Goal: Task Accomplishment & Management: Use online tool/utility

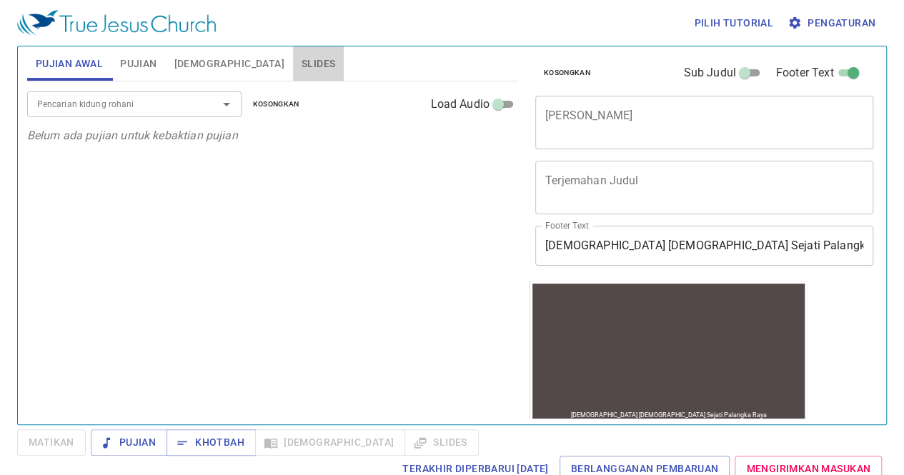
click at [302, 71] on span "Slides" at bounding box center [319, 64] width 34 height 18
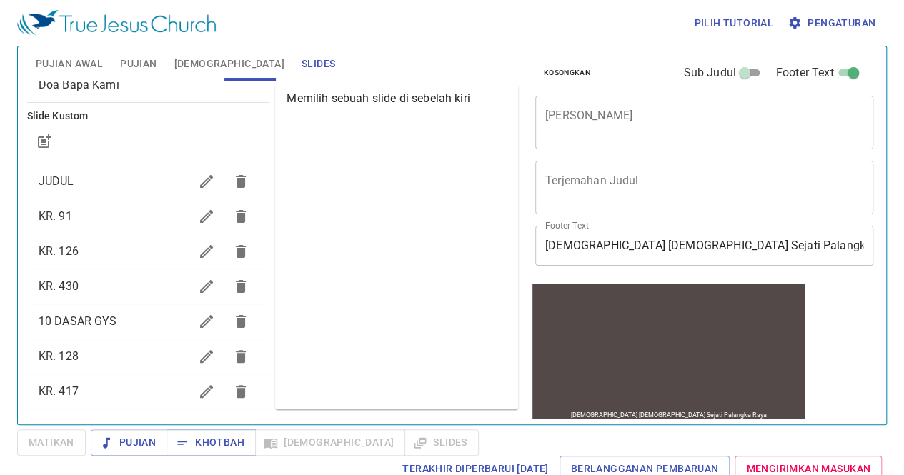
scroll to position [113, 0]
click at [200, 249] on icon "button" at bounding box center [206, 252] width 13 height 13
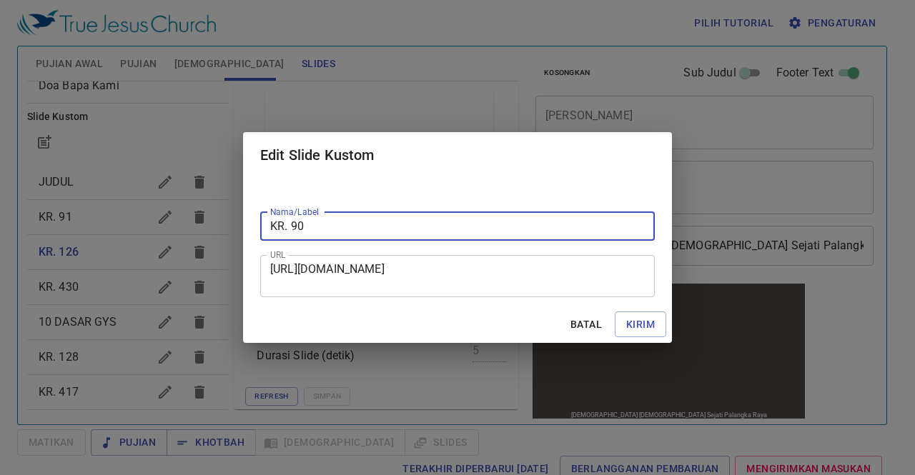
type input "KR. 90"
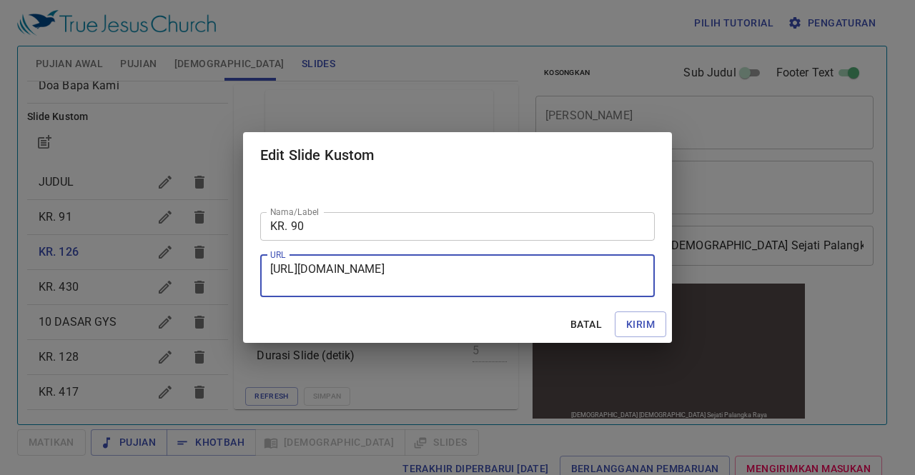
drag, startPoint x: 271, startPoint y: 267, endPoint x: 577, endPoint y: 289, distance: 306.7
click at [577, 289] on textarea "https://docs.google.com/presentation/d/1h9j2hYQPFh-OJeZOUZs4AP9Vgcv50SWS/edit?s…" at bounding box center [457, 275] width 374 height 27
paste textarea "https://docs.google.com/presentation/d/1BD9hKtiFmWCt5lHlL4GZMEcQ7kVJLUvQ/edit?s…"
type textarea "https://docs.google.com/presentation/d/1BD9hKtiFmWCt5lHlL4GZMEcQ7kVJLUvQ/edit?s…"
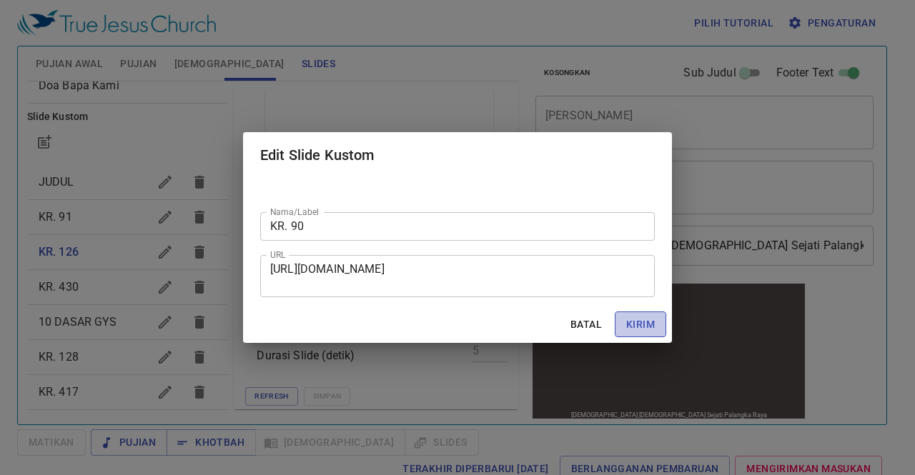
click at [648, 324] on span "Kirim" at bounding box center [640, 325] width 29 height 18
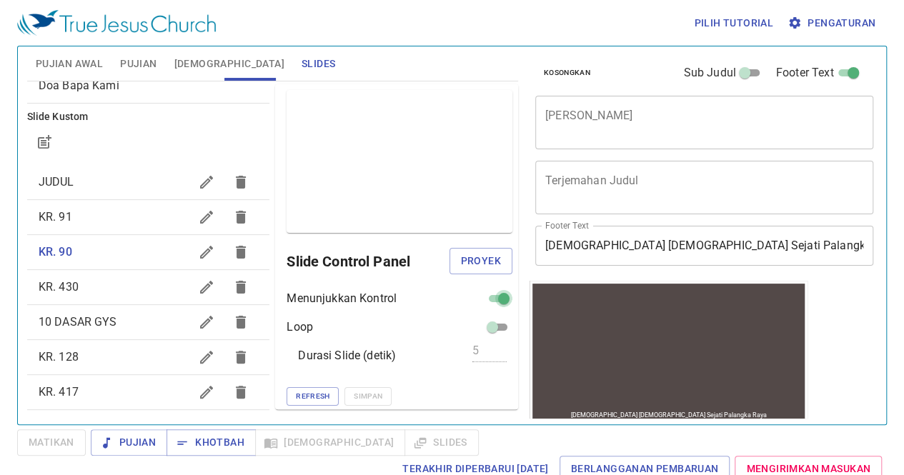
click at [481, 300] on input "checkbox" at bounding box center [503, 301] width 51 height 17
checkbox input "false"
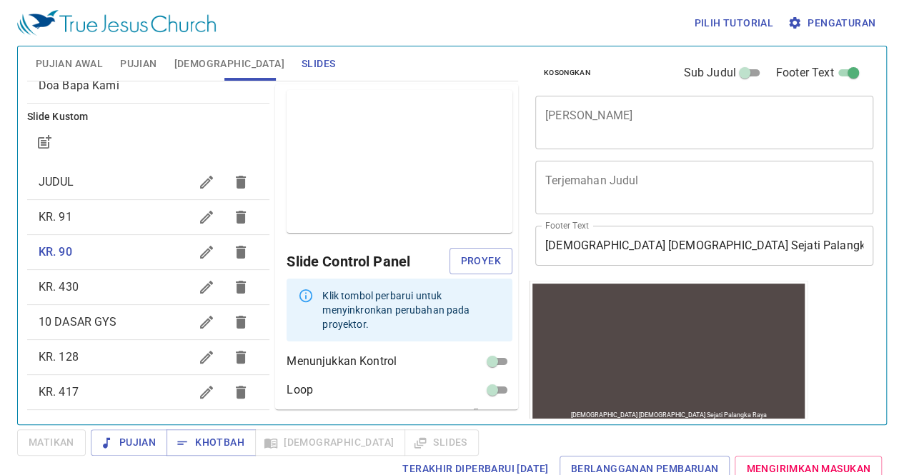
scroll to position [49, 0]
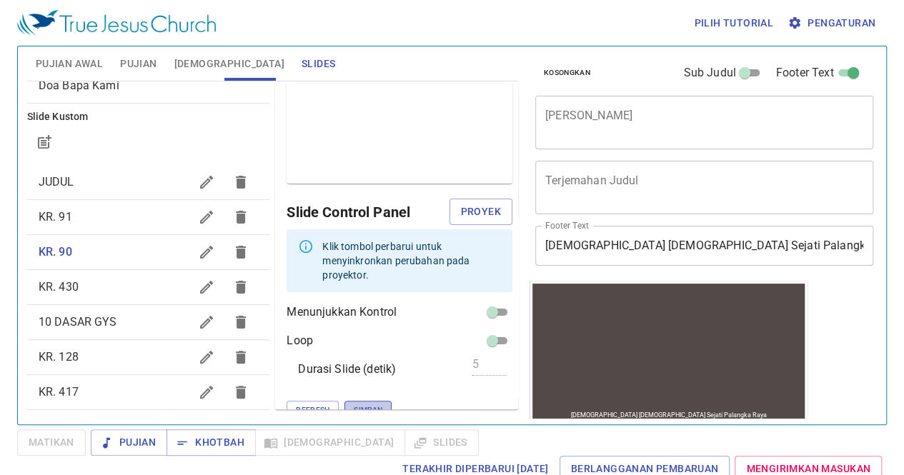
click at [354, 404] on span "Simpan" at bounding box center [368, 410] width 29 height 13
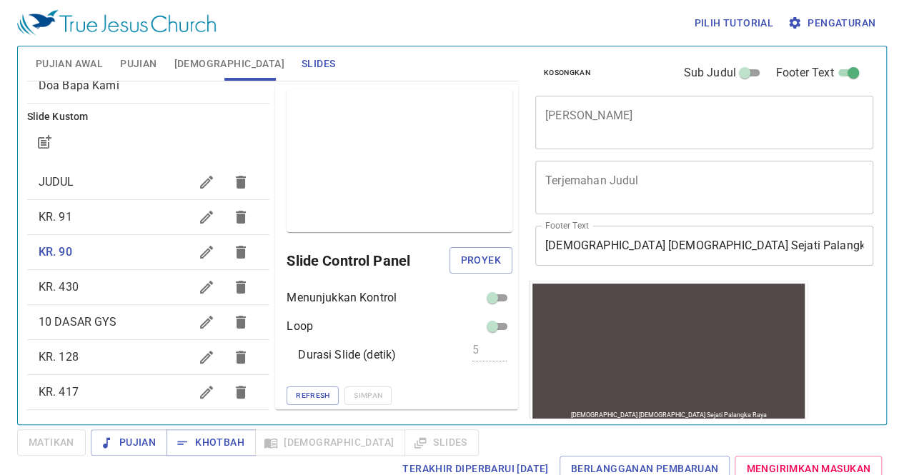
scroll to position [0, 0]
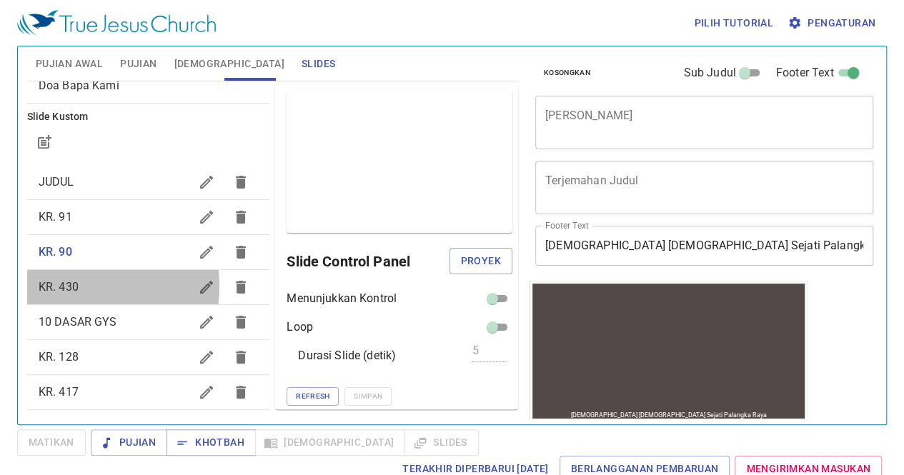
click at [65, 285] on span "KR. 430" at bounding box center [59, 287] width 40 height 14
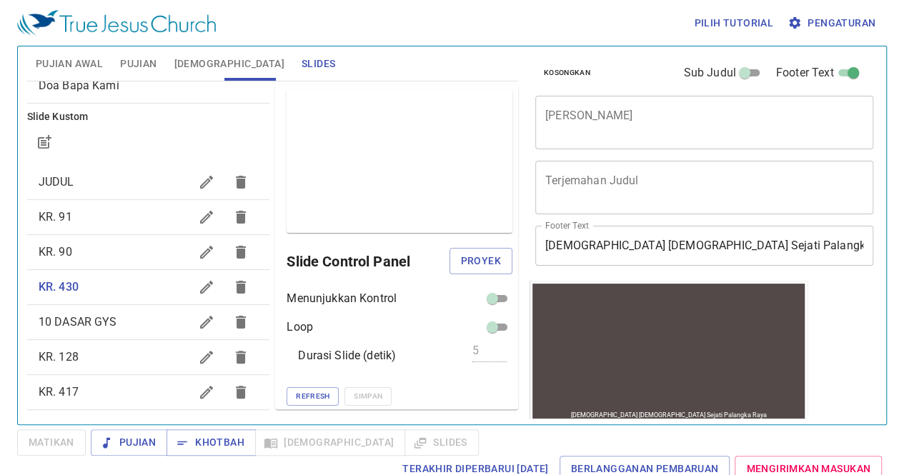
click at [198, 284] on icon "button" at bounding box center [206, 287] width 17 height 17
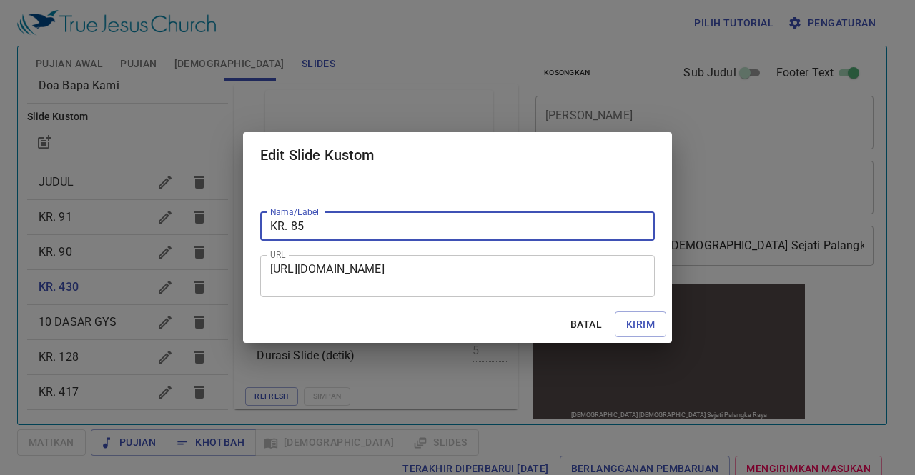
type input "KR. 85"
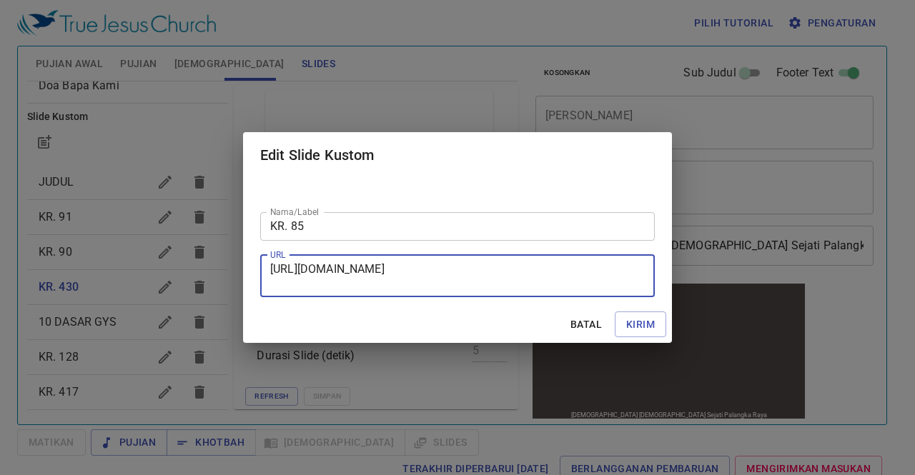
drag, startPoint x: 271, startPoint y: 268, endPoint x: 507, endPoint y: 292, distance: 237.8
click at [507, 292] on div "https://docs.google.com/presentation/d/1cjtc6Yoa8lARy3HtW4aBTNJeDhlCHA5i/edit?s…" at bounding box center [457, 276] width 395 height 42
paste textarea "https://docs.google.com/presentation/d/1mXlmUHWr0RQ_6hyv8QoeN2Hf3AmQ1F5_/edit?s…"
type textarea "https://docs.google.com/presentation/d/1mXlmUHWr0RQ_6hyv8QoeN2Hf3AmQ1F5_/edit?s…"
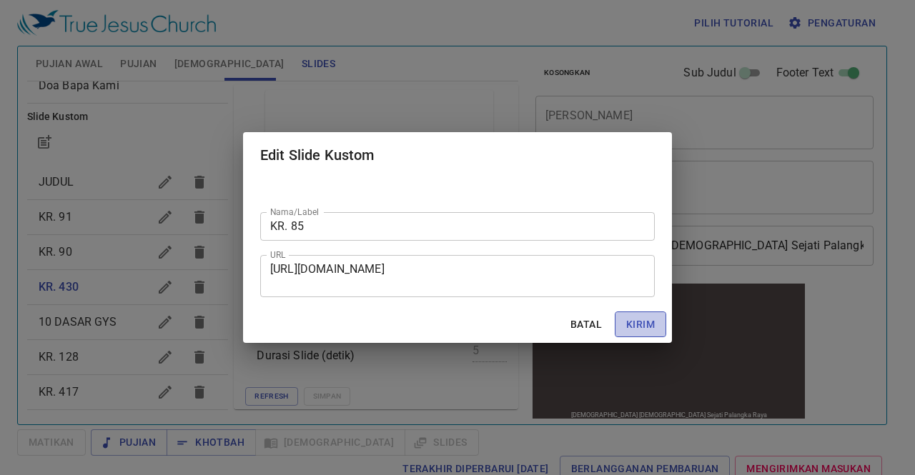
click at [639, 324] on span "Kirim" at bounding box center [640, 325] width 29 height 18
checkbox input "true"
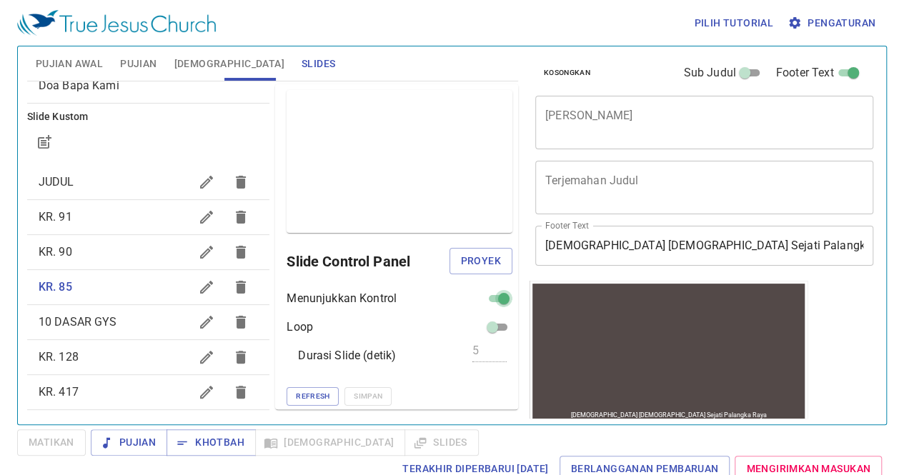
click at [489, 298] on input "checkbox" at bounding box center [503, 301] width 51 height 17
checkbox input "false"
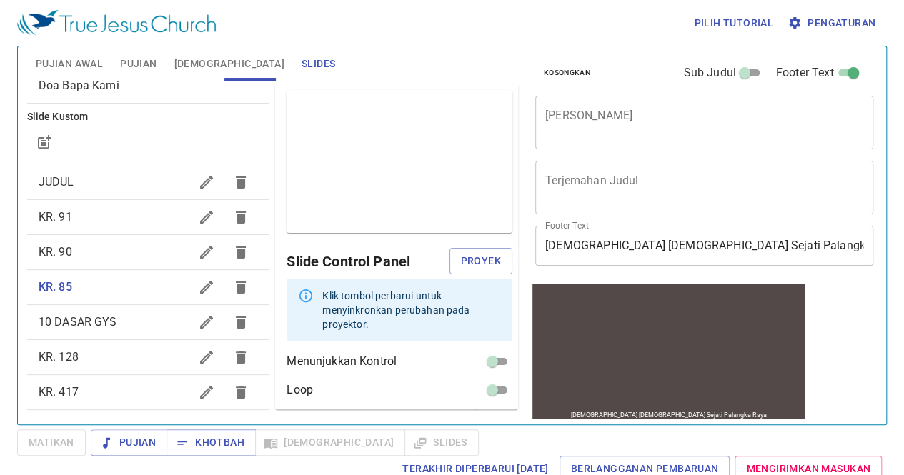
scroll to position [49, 0]
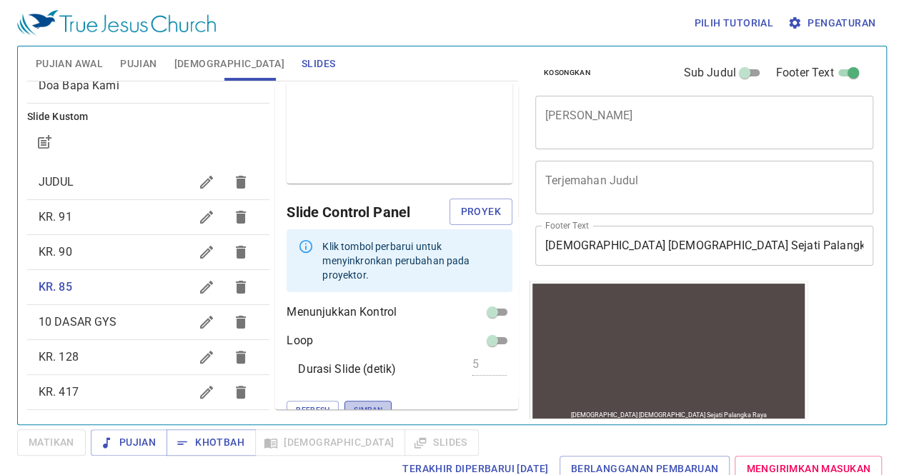
click at [354, 404] on span "Simpan" at bounding box center [368, 410] width 29 height 13
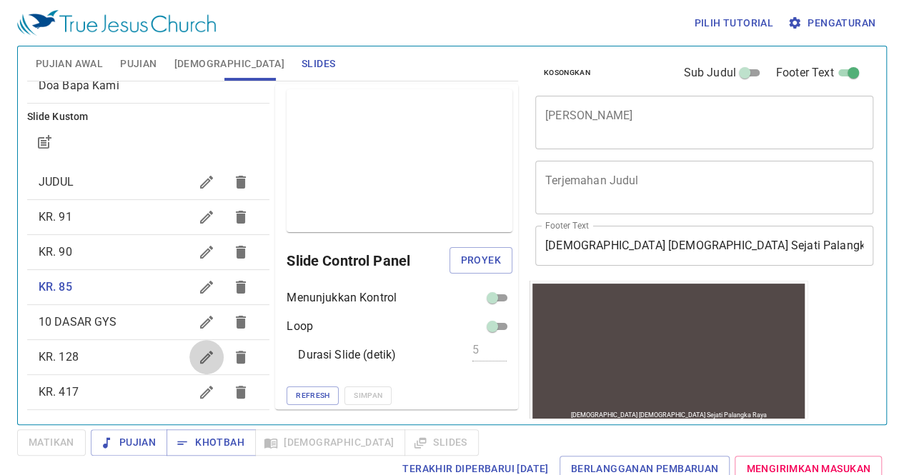
click at [198, 364] on icon "button" at bounding box center [206, 357] width 17 height 17
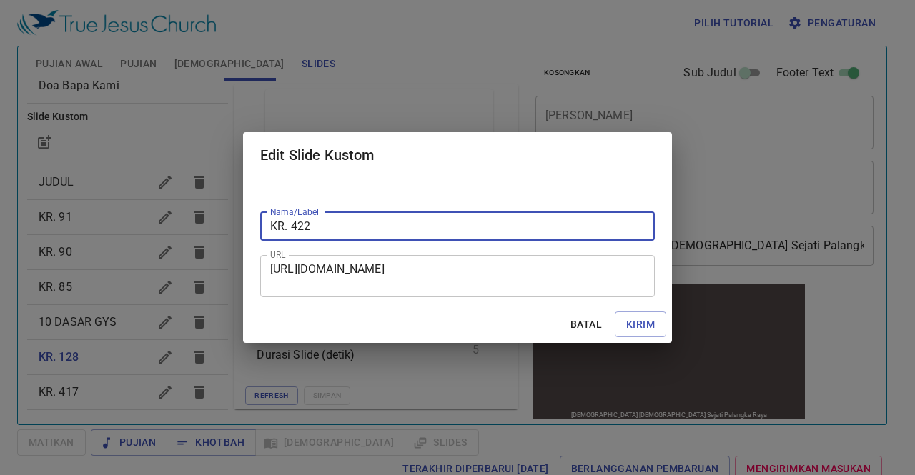
type input "KR. 422"
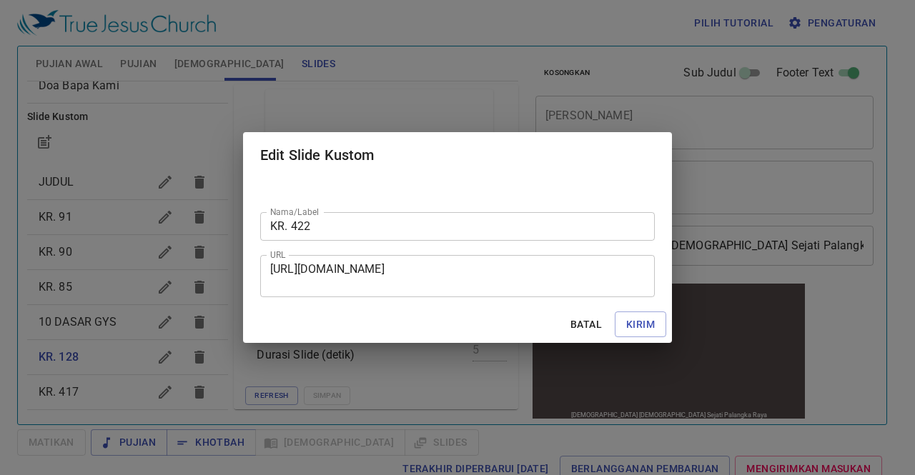
click at [272, 269] on div "https://docs.google.com/presentation/d/1Jxb1Vz85arMLCMSjBZccPWuQYPTZE-Ba/edit?s…" at bounding box center [457, 276] width 395 height 42
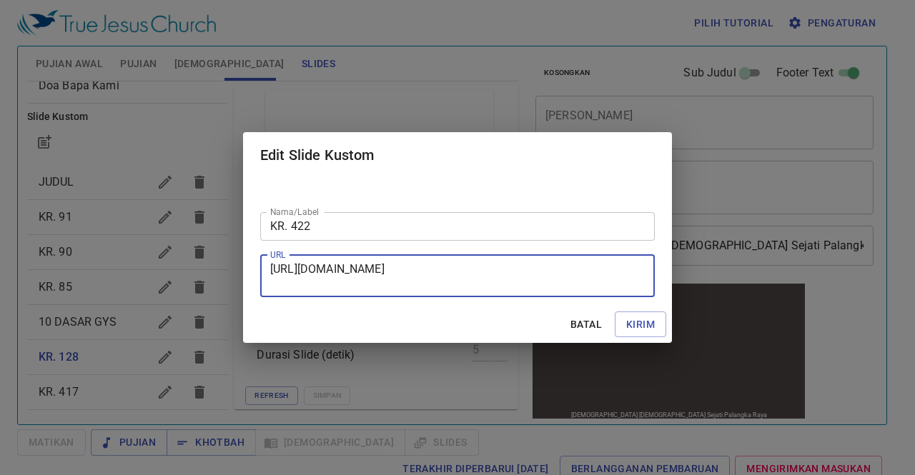
drag, startPoint x: 272, startPoint y: 269, endPoint x: 515, endPoint y: 279, distance: 243.9
click at [515, 279] on textarea "https://docs.google.com/presentation/d/1Jxb1Vz85arMLCMSjBZccPWuQYPTZE-Ba/edit?s…" at bounding box center [457, 275] width 374 height 27
paste textarea "https://docs.google.com/presentation/d/1hE3bAU7lFXoyyYTbXlzS0tURQB6wpjPY/edit?s…"
type textarea "https://docs.google.com/presentation/d/1hE3bAU7lFXoyyYTbXlzS0tURQB6wpjPY/edit?s…"
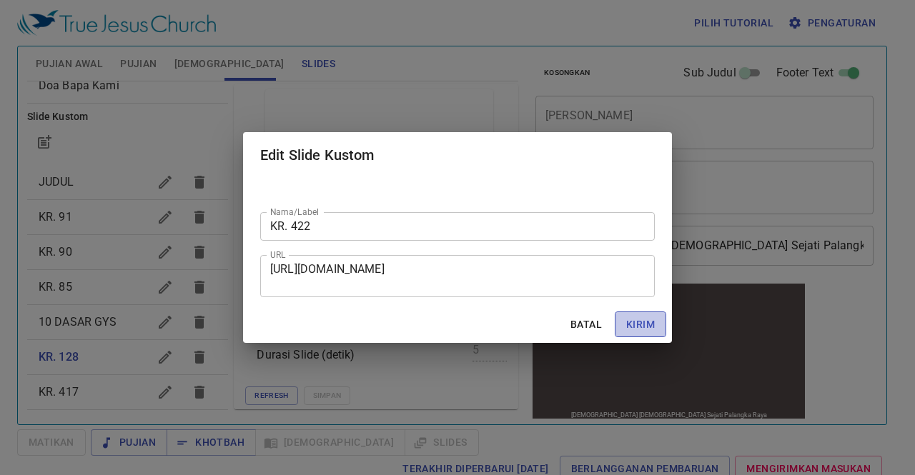
click at [634, 325] on span "Kirim" at bounding box center [640, 325] width 29 height 18
checkbox input "true"
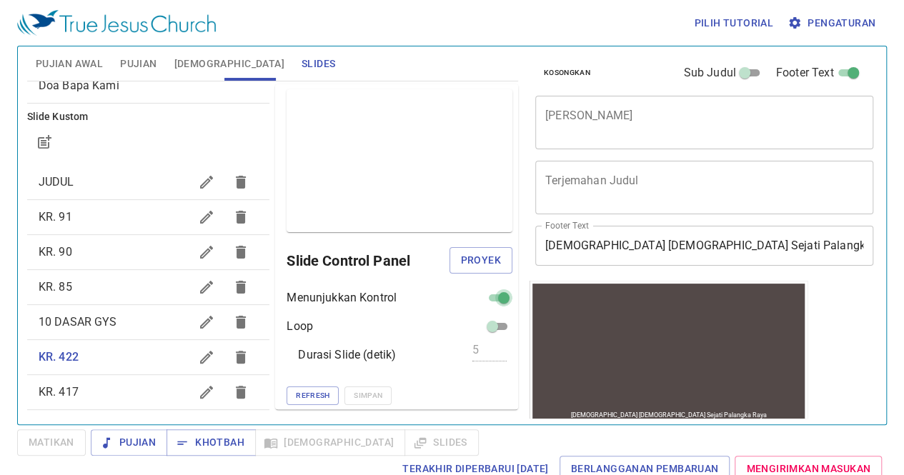
click at [490, 295] on input "checkbox" at bounding box center [503, 300] width 51 height 17
checkbox input "false"
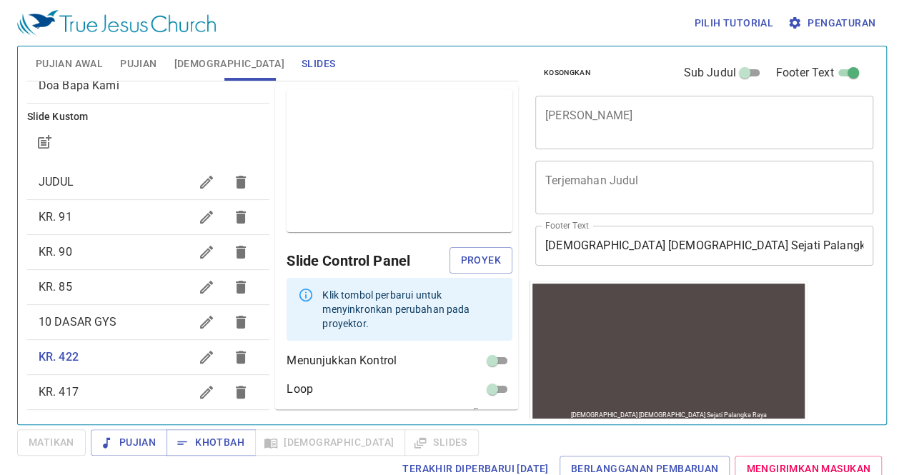
scroll to position [49, 0]
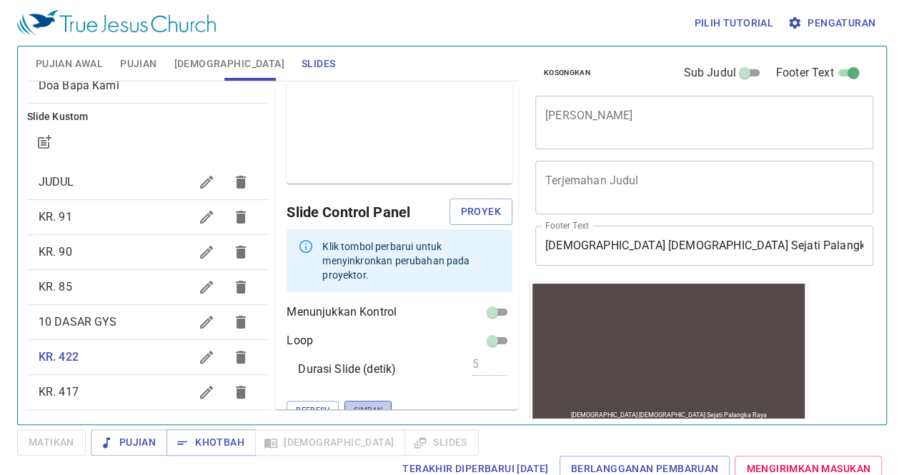
click at [354, 404] on span "Simpan" at bounding box center [368, 410] width 29 height 13
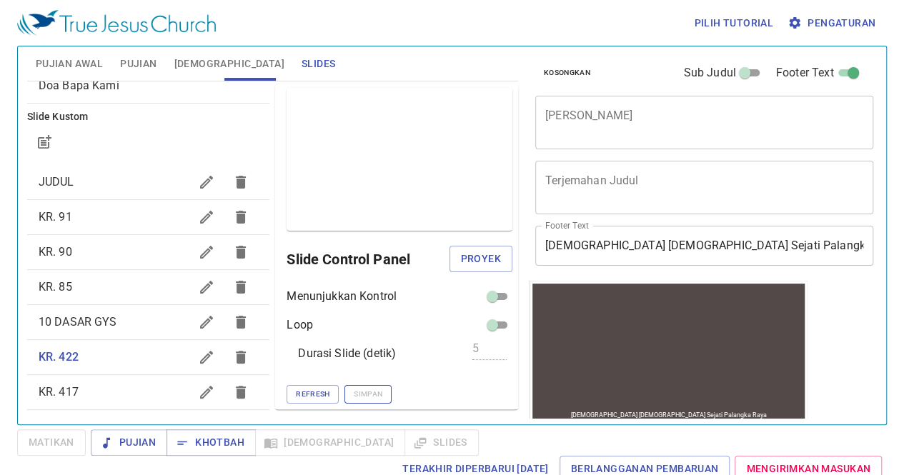
scroll to position [1, 0]
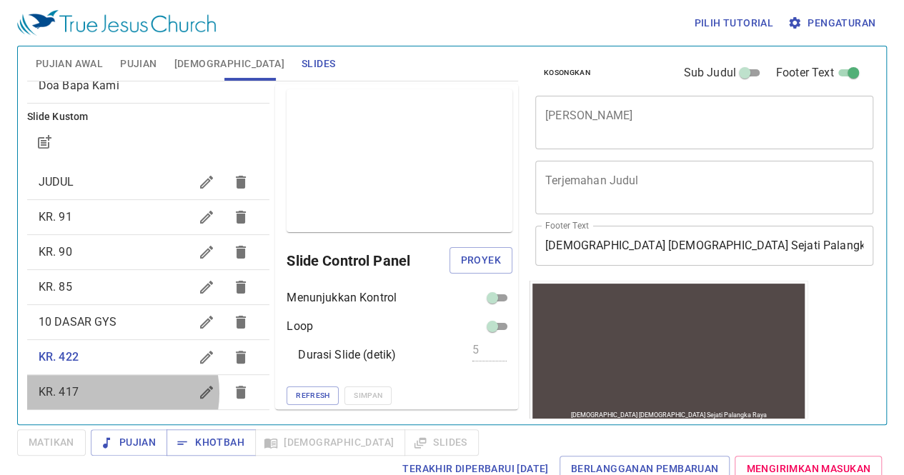
click at [110, 392] on span "KR. 417" at bounding box center [115, 392] width 152 height 17
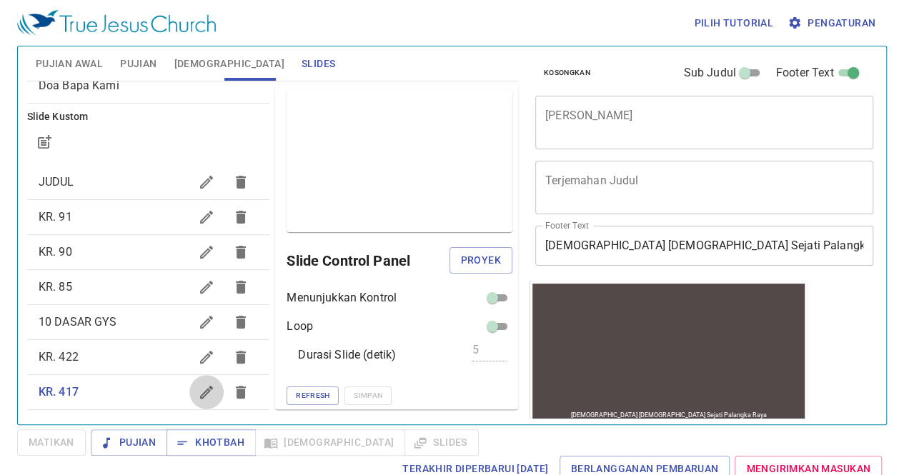
click at [198, 388] on icon "button" at bounding box center [206, 392] width 17 height 17
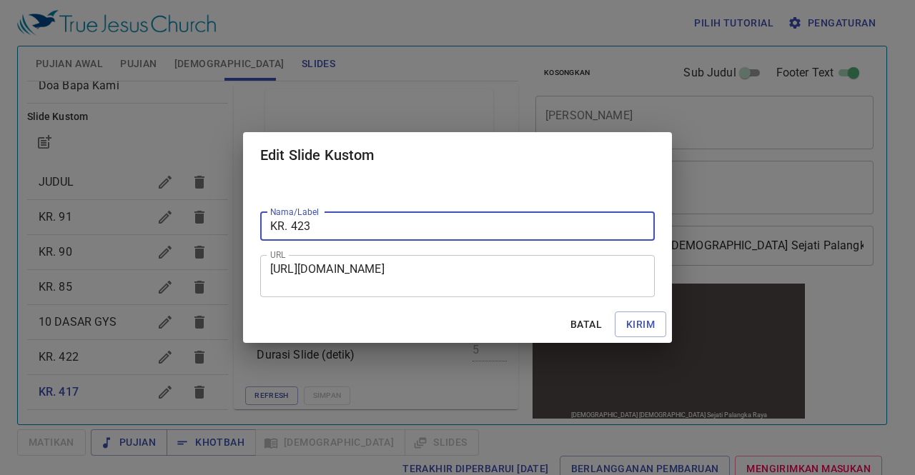
type input "KR. 423"
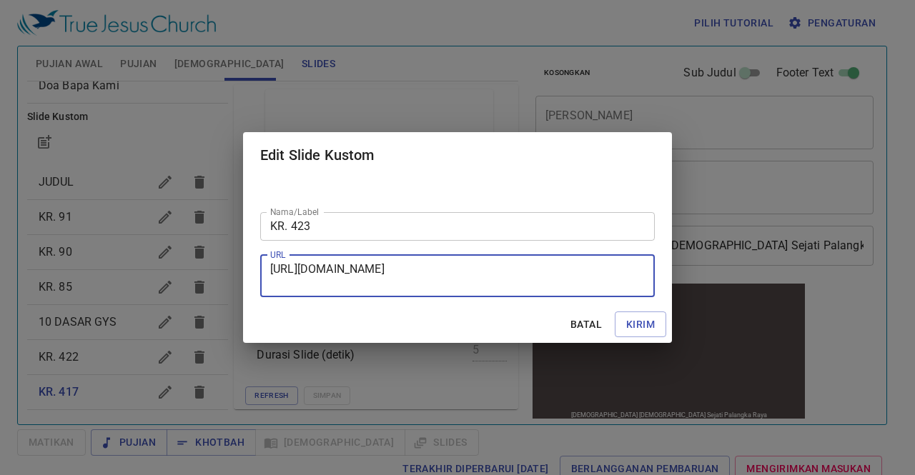
drag, startPoint x: 270, startPoint y: 269, endPoint x: 607, endPoint y: 281, distance: 337.5
click at [607, 281] on textarea "https://docs.google.com/presentation/d/18U-6RsWaTOtSOICInmNivQ0YViBsYvro/edit?s…" at bounding box center [457, 275] width 374 height 27
paste textarea "https://docs.google.com/presentation/d/1HrmP9-pxnhnGyMIJxdkymfvlqmT5jH9c/edit?s…"
type textarea "https://docs.google.com/presentation/d/1HrmP9-pxnhnGyMIJxdkymfvlqmT5jH9c/edit?s…"
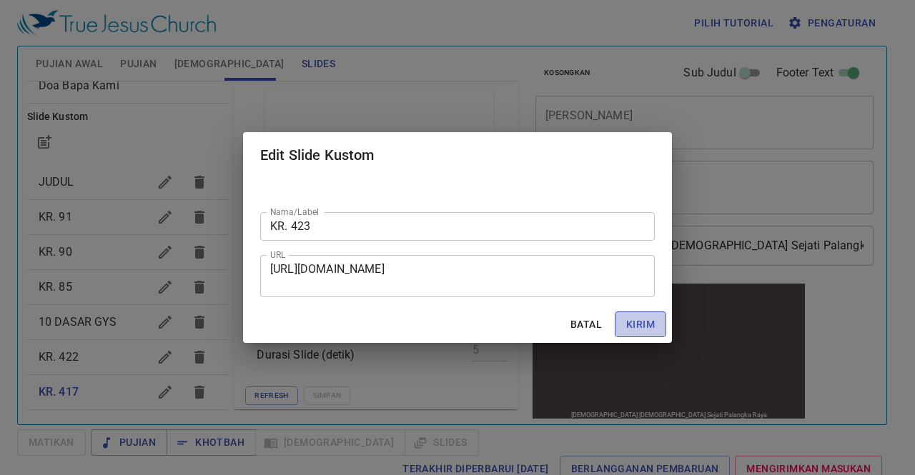
click at [642, 321] on span "Kirim" at bounding box center [640, 325] width 29 height 18
checkbox input "true"
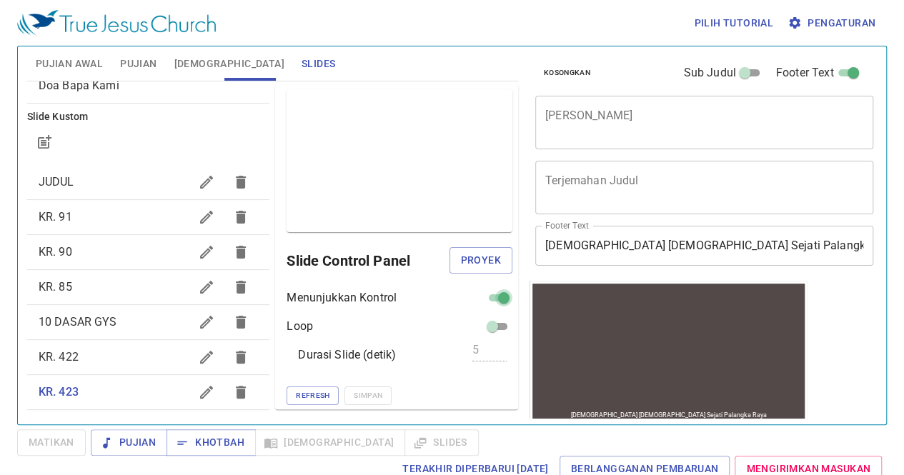
click at [487, 292] on input "checkbox" at bounding box center [503, 300] width 51 height 17
checkbox input "false"
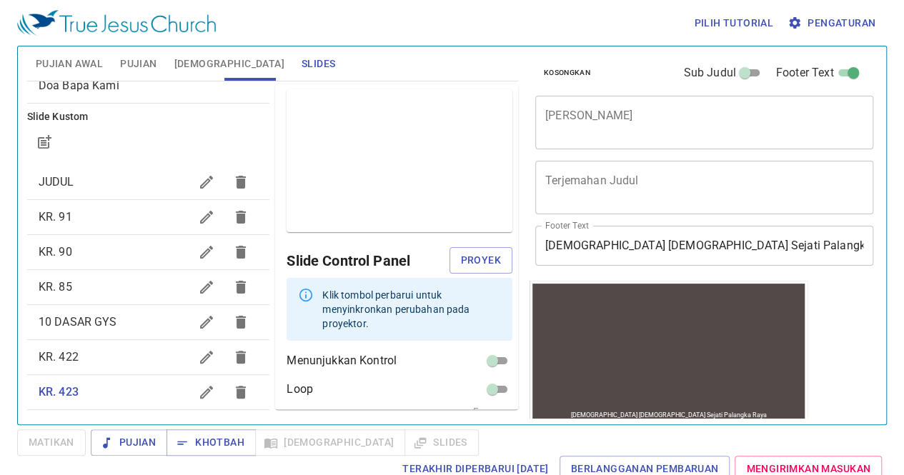
scroll to position [49, 0]
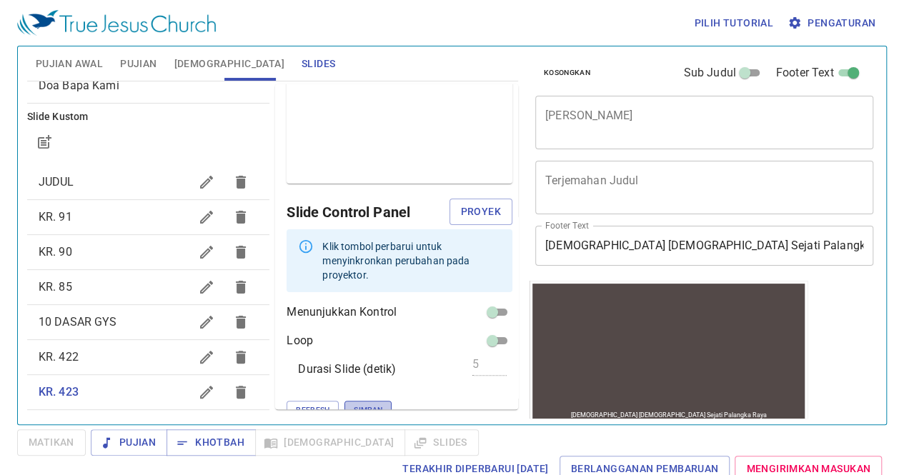
click at [354, 404] on span "Simpan" at bounding box center [368, 410] width 29 height 13
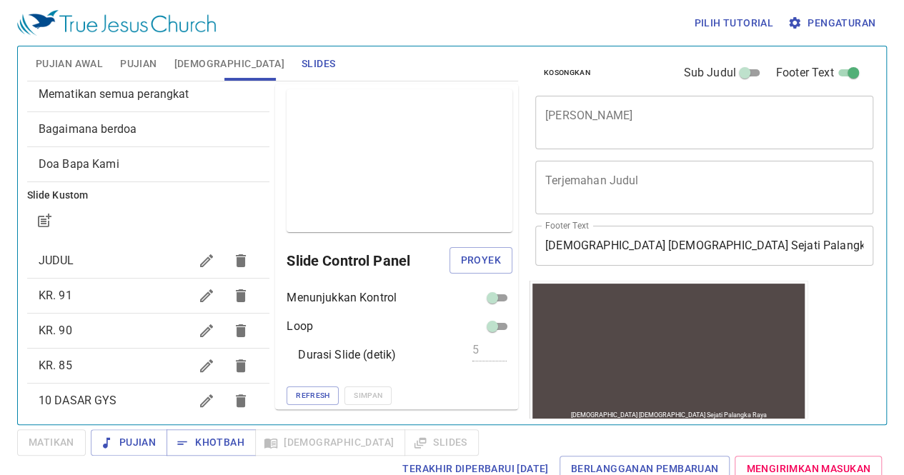
scroll to position [0, 0]
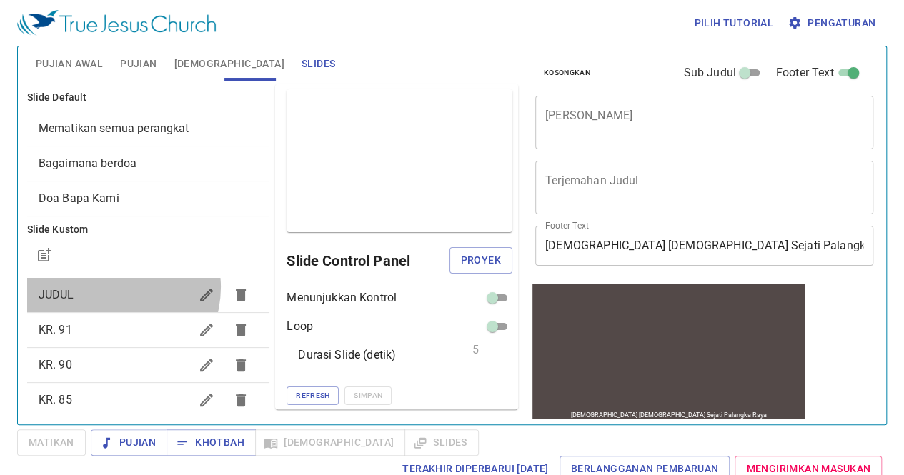
click at [111, 287] on span "JUDUL" at bounding box center [115, 295] width 152 height 17
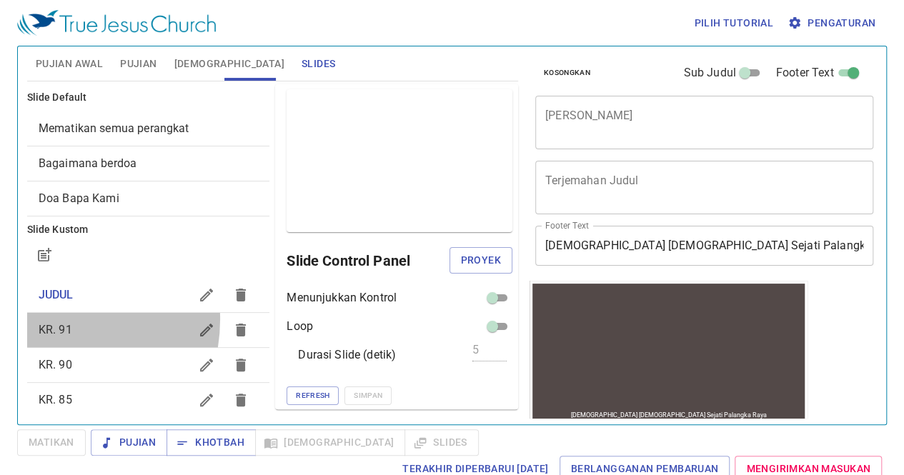
click at [44, 319] on div "KR. 91" at bounding box center [148, 330] width 243 height 34
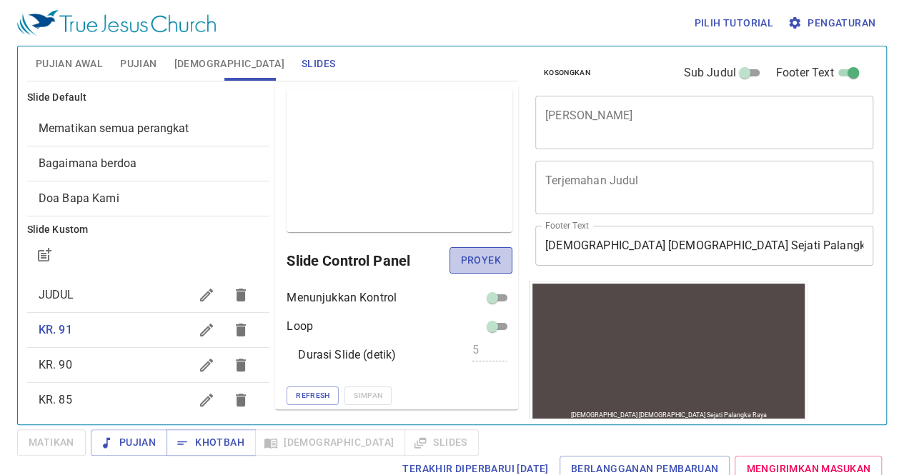
click at [479, 259] on span "Proyek" at bounding box center [481, 261] width 40 height 18
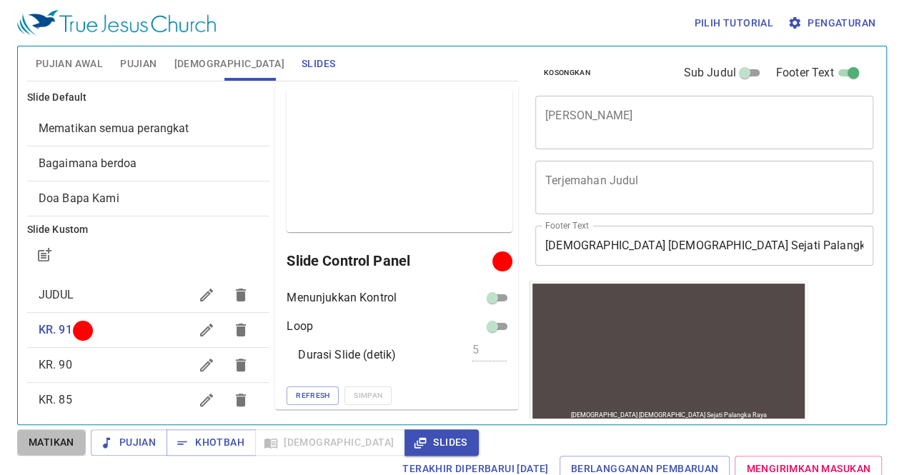
click at [41, 443] on span "Matikan" at bounding box center [52, 443] width 46 height 18
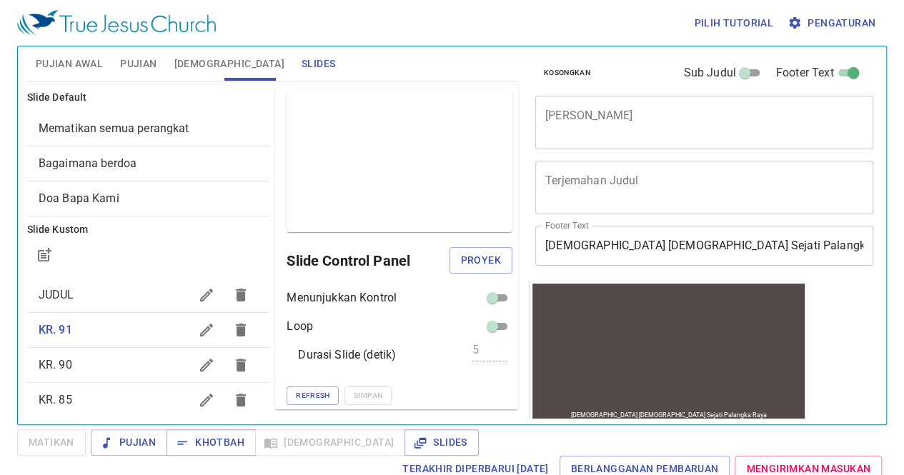
drag, startPoint x: 106, startPoint y: 274, endPoint x: 110, endPoint y: 297, distance: 22.4
click at [110, 297] on ul "JUDUL KR. 91 KR. 90 KR. 85 10 DASAR GYS KR. 422 KR. 423" at bounding box center [148, 400] width 243 height 257
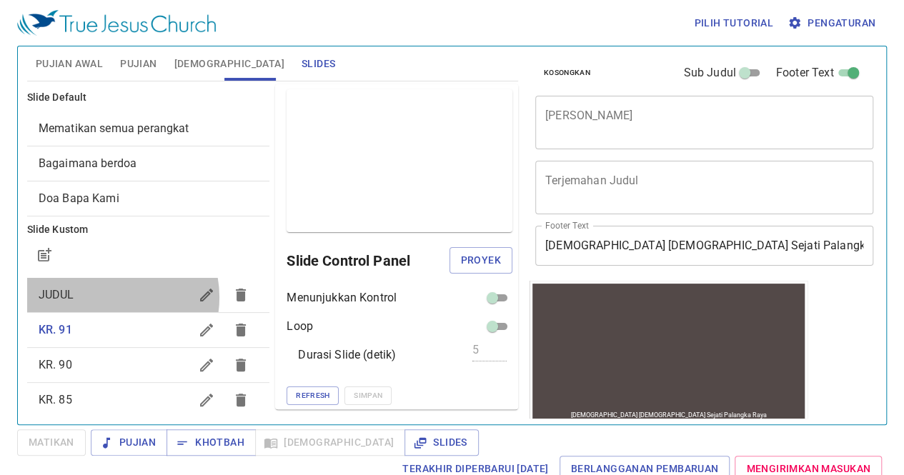
click at [110, 297] on span "JUDUL" at bounding box center [115, 295] width 152 height 17
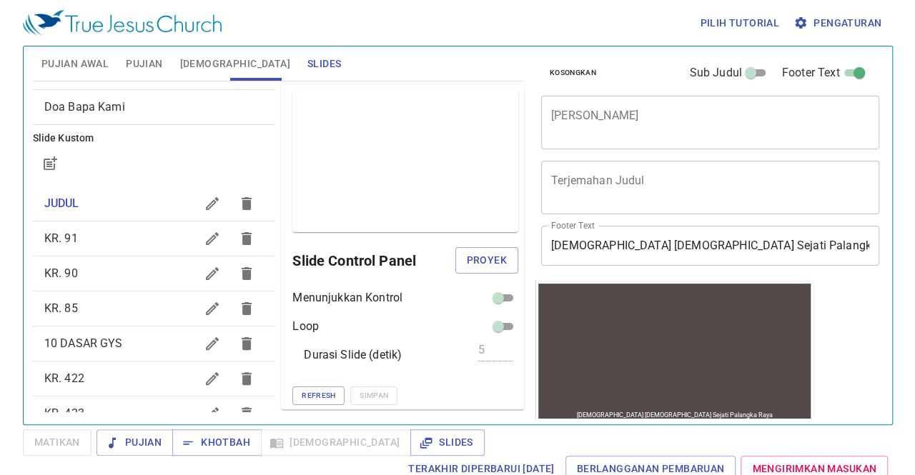
scroll to position [124, 0]
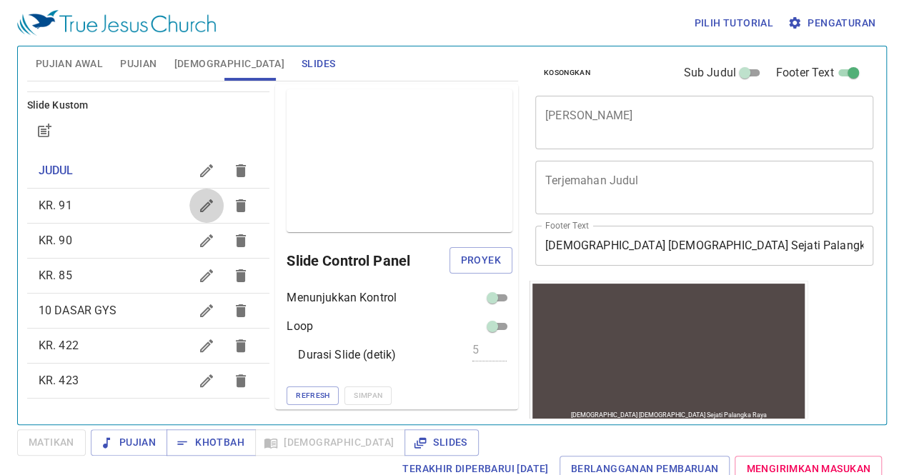
click at [198, 209] on icon "button" at bounding box center [206, 205] width 17 height 17
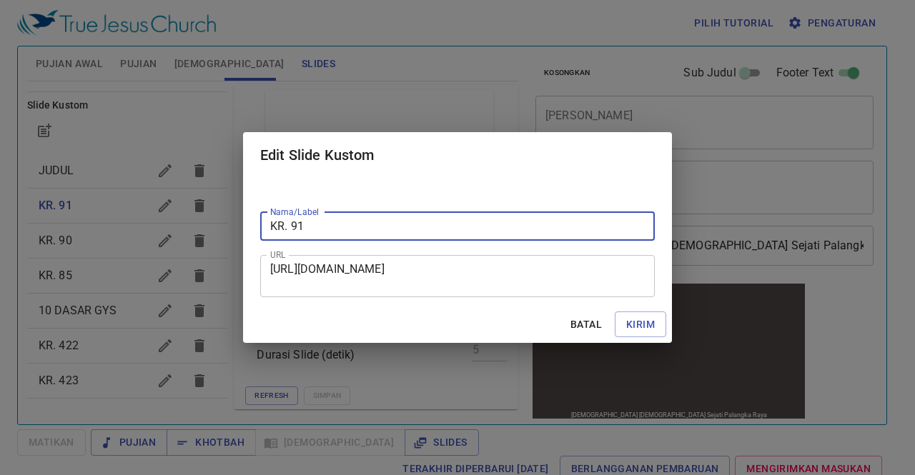
click at [139, 267] on div "Edit Slide Kustom Nama/Label KR. 91 Nama/Label URL https://docs.google.com/pres…" at bounding box center [457, 237] width 915 height 475
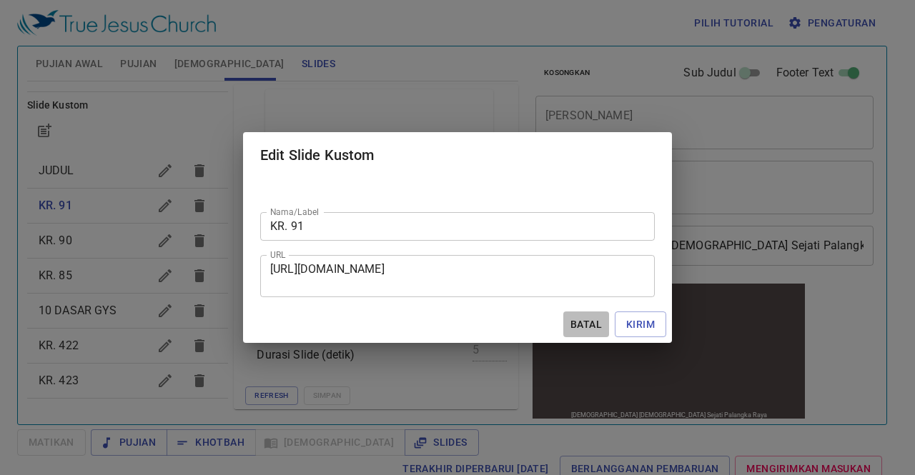
click at [581, 326] on span "Batal" at bounding box center [586, 325] width 34 height 18
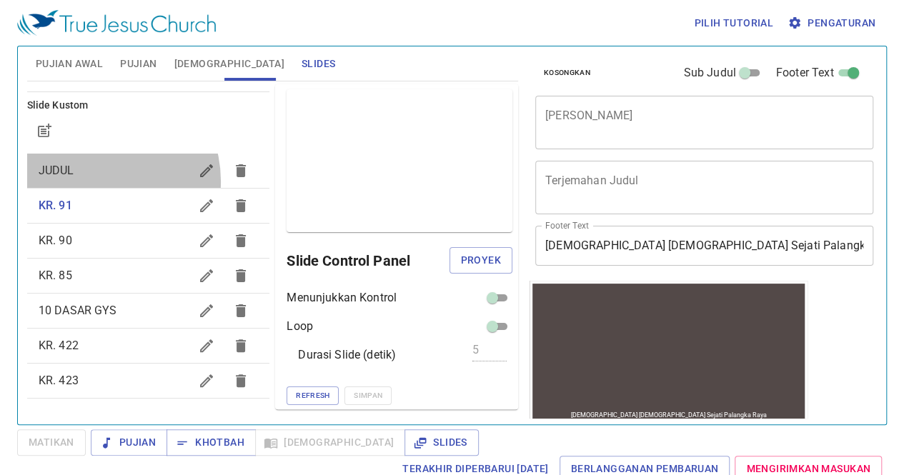
click at [94, 181] on div "JUDUL" at bounding box center [148, 171] width 243 height 34
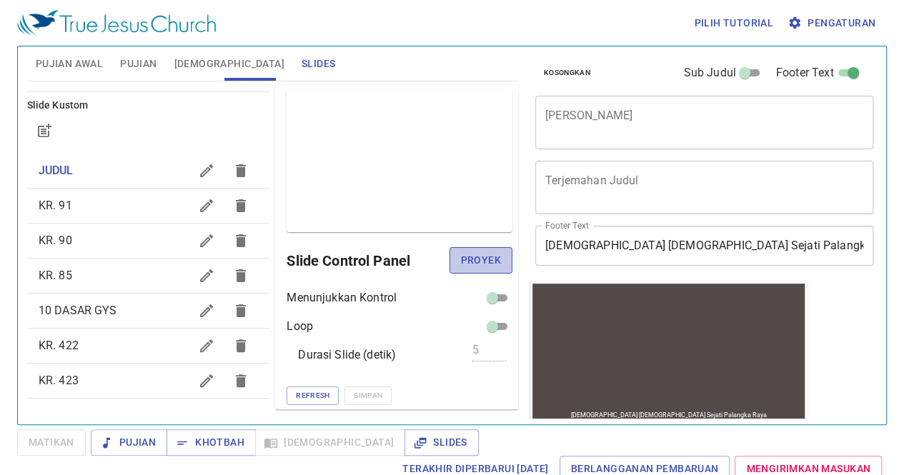
click at [461, 260] on span "Proyek" at bounding box center [481, 261] width 40 height 18
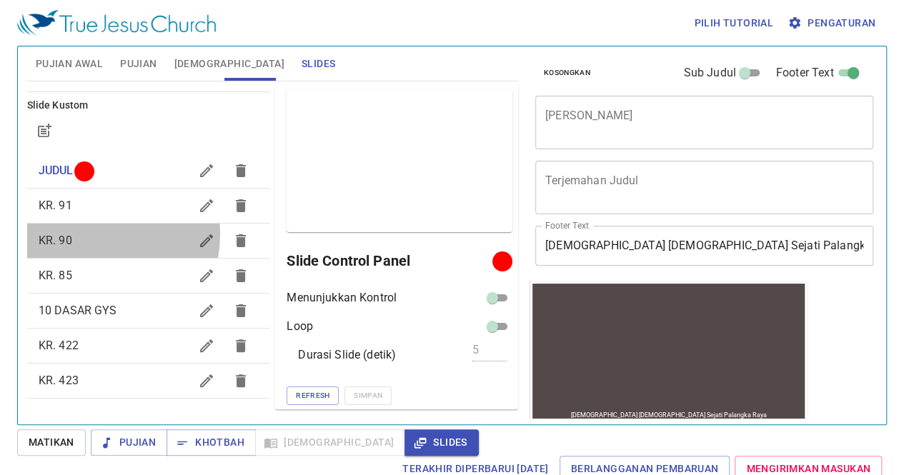
click at [87, 234] on span "KR. 90" at bounding box center [115, 240] width 152 height 17
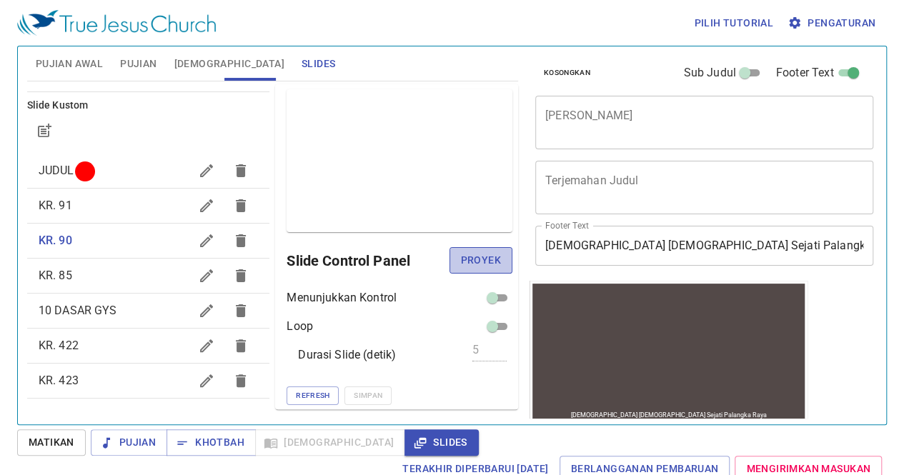
click at [487, 257] on span "Proyek" at bounding box center [481, 261] width 40 height 18
click at [80, 204] on span "KR. 91" at bounding box center [115, 205] width 152 height 17
click at [51, 274] on span "KR. 85" at bounding box center [56, 276] width 34 height 14
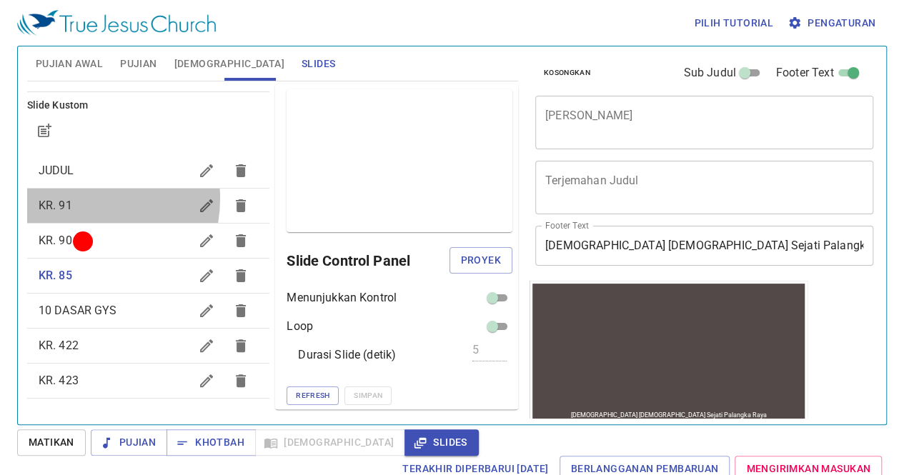
click at [73, 198] on span "KR. 91" at bounding box center [115, 205] width 152 height 17
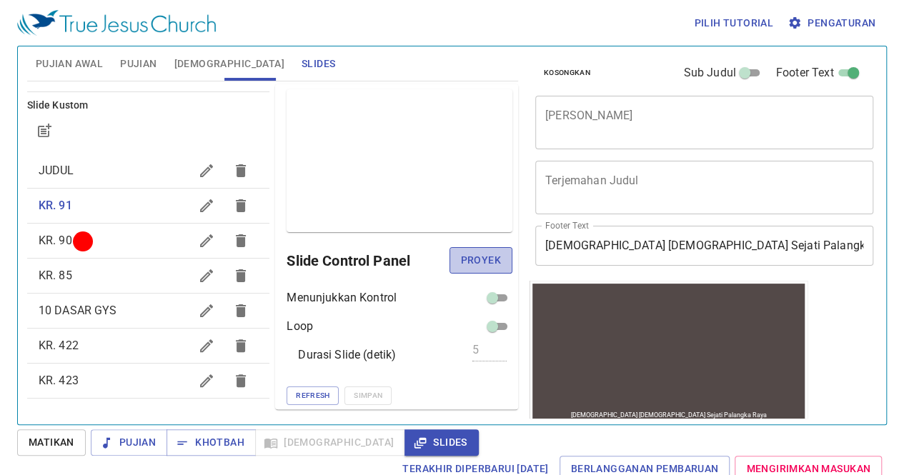
click at [476, 257] on span "Proyek" at bounding box center [481, 261] width 40 height 18
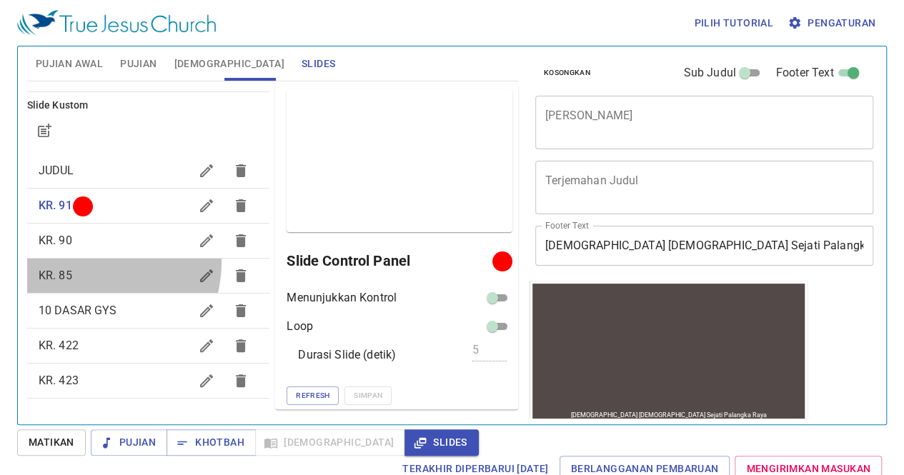
click at [101, 262] on div "KR. 85" at bounding box center [148, 276] width 243 height 34
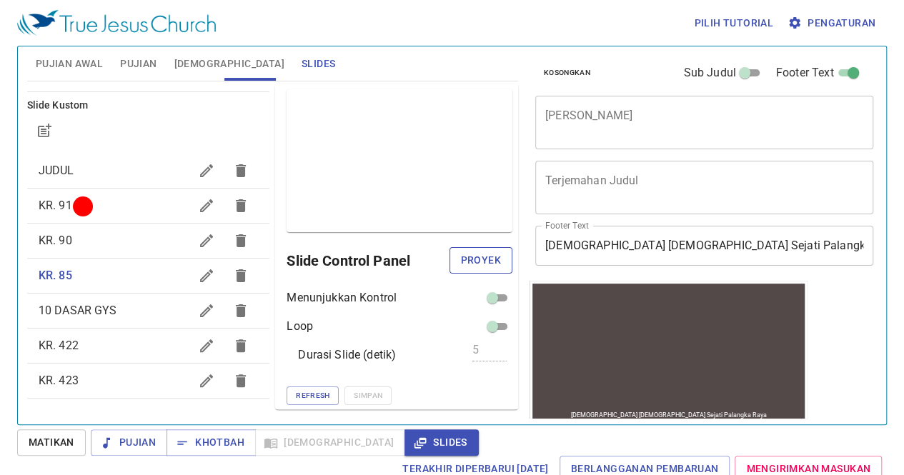
click at [462, 259] on span "Proyek" at bounding box center [481, 261] width 40 height 18
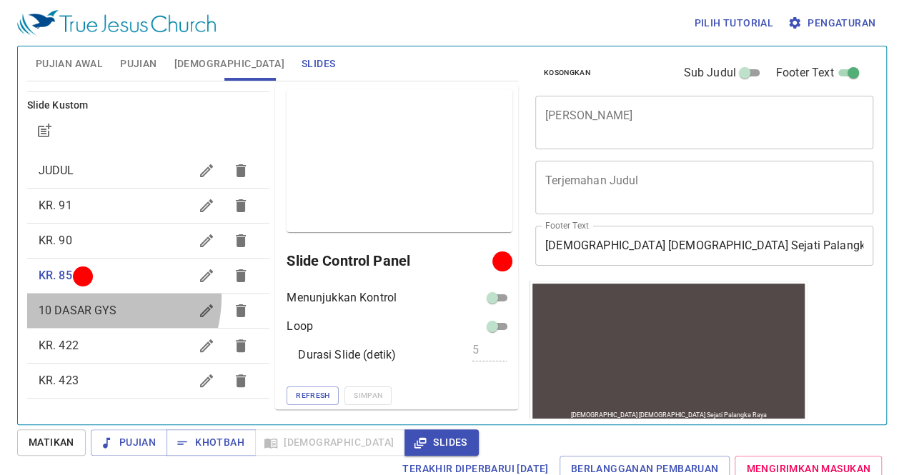
click at [87, 297] on div "10 DASAR GYS" at bounding box center [148, 311] width 243 height 34
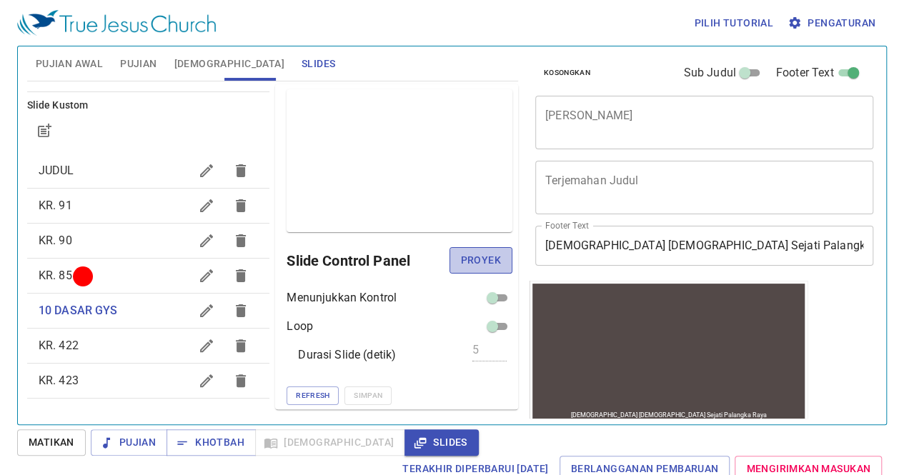
click at [461, 267] on span "Proyek" at bounding box center [481, 261] width 40 height 18
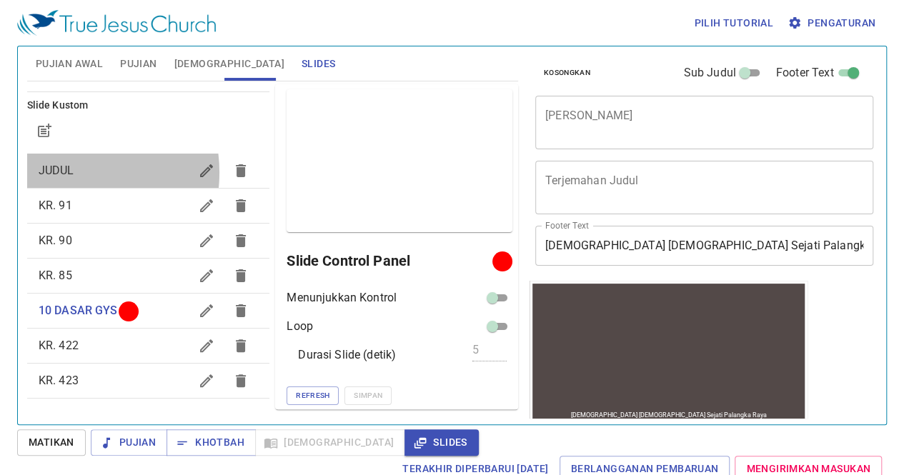
click at [68, 172] on span "JUDUL" at bounding box center [57, 171] width 36 height 14
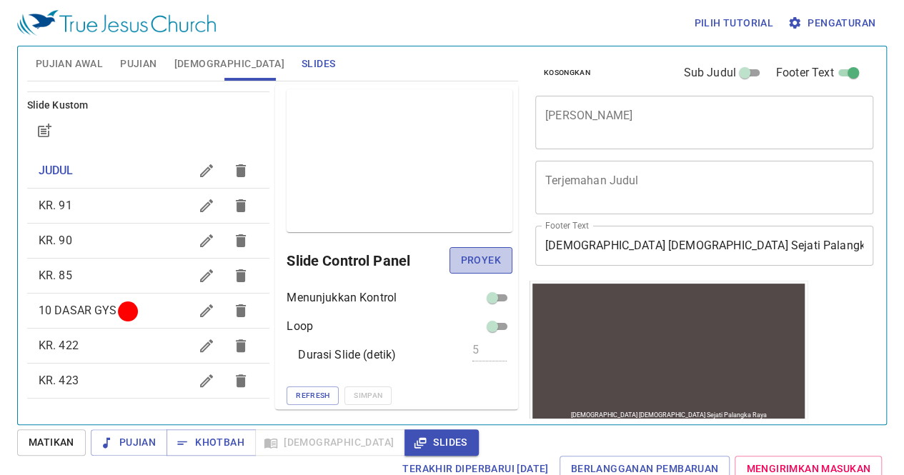
click at [464, 255] on span "Proyek" at bounding box center [481, 261] width 40 height 18
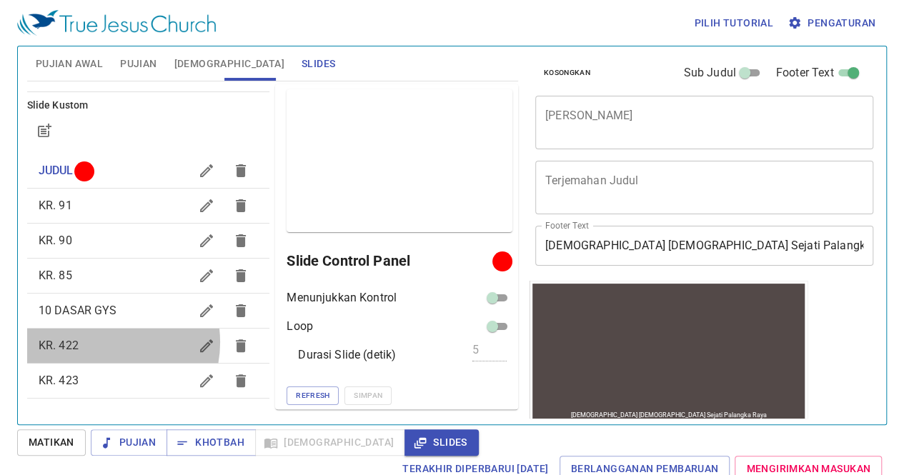
click at [101, 342] on span "KR. 422" at bounding box center [115, 345] width 152 height 17
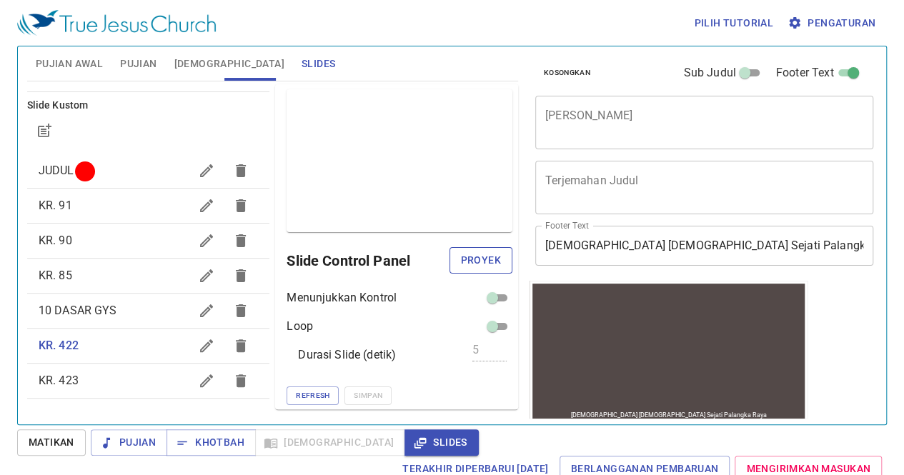
click at [482, 253] on span "Proyek" at bounding box center [481, 261] width 40 height 18
click at [482, 253] on h6 "Slide Control Panel" at bounding box center [392, 260] width 211 height 23
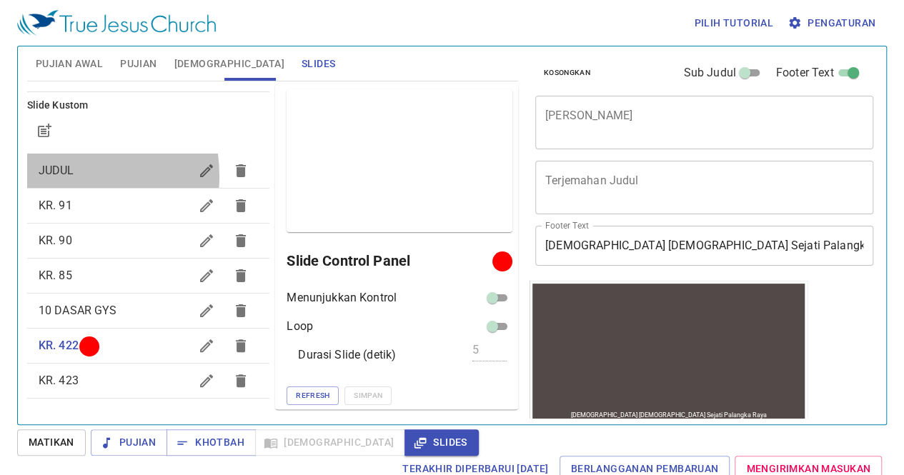
click at [58, 175] on span "JUDUL" at bounding box center [57, 171] width 36 height 14
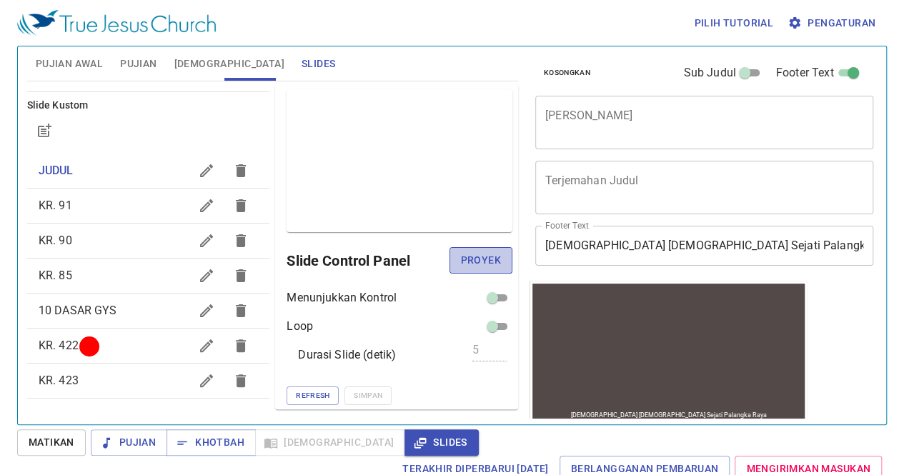
click at [461, 261] on span "Proyek" at bounding box center [481, 261] width 40 height 18
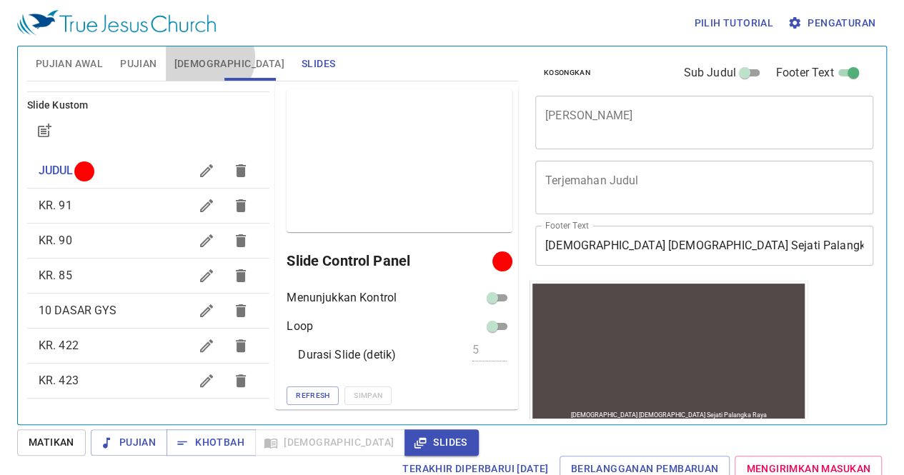
click at [207, 58] on span "[DEMOGRAPHIC_DATA]" at bounding box center [229, 64] width 110 height 18
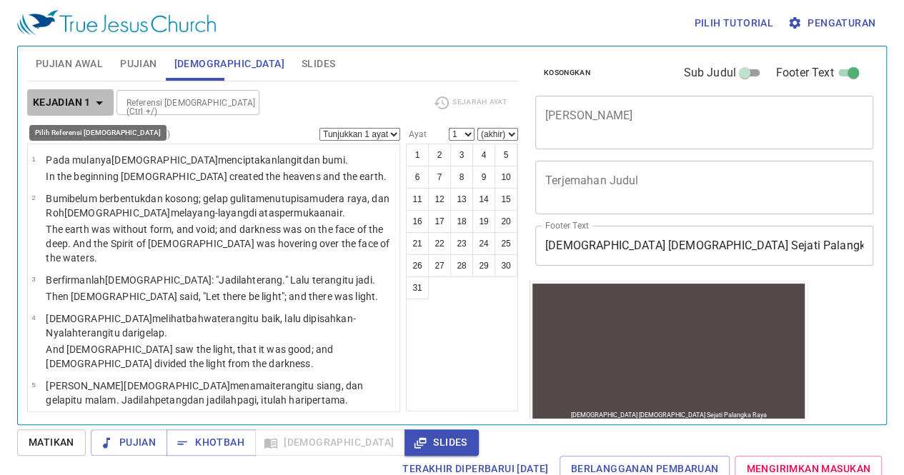
click at [84, 99] on b "Kejadian 1" at bounding box center [62, 103] width 58 height 18
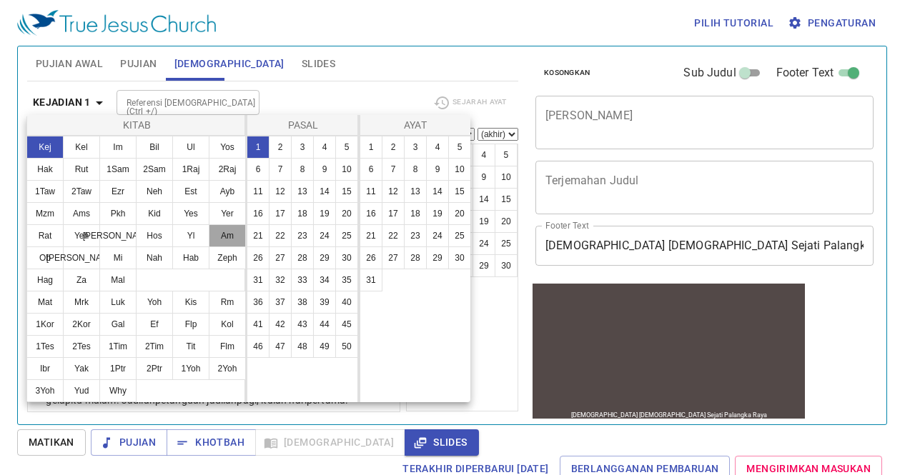
click at [234, 239] on button "Am" at bounding box center [227, 235] width 37 height 23
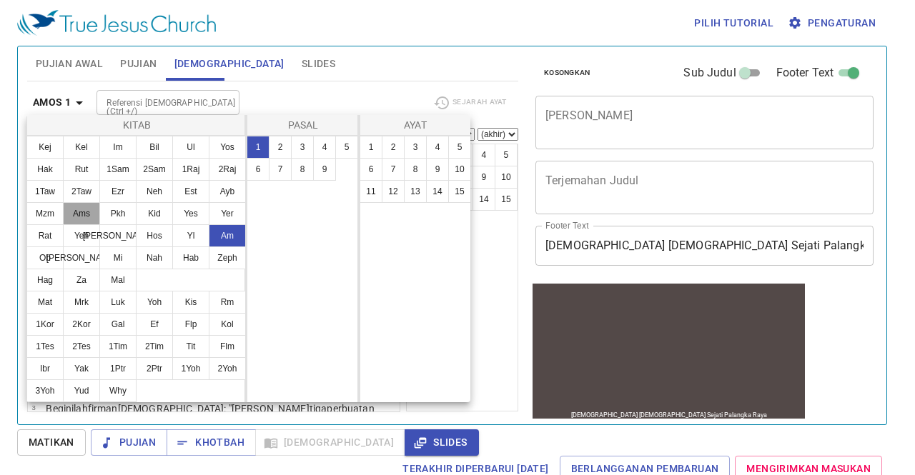
click at [89, 208] on button "Ams" at bounding box center [81, 213] width 37 height 23
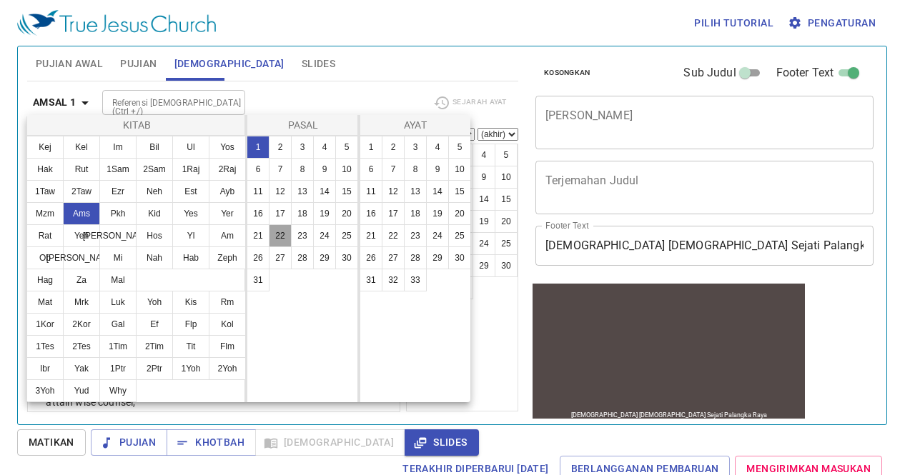
click at [286, 229] on button "22" at bounding box center [280, 235] width 23 height 23
click at [408, 162] on button "8" at bounding box center [415, 169] width 23 height 23
select select "8"
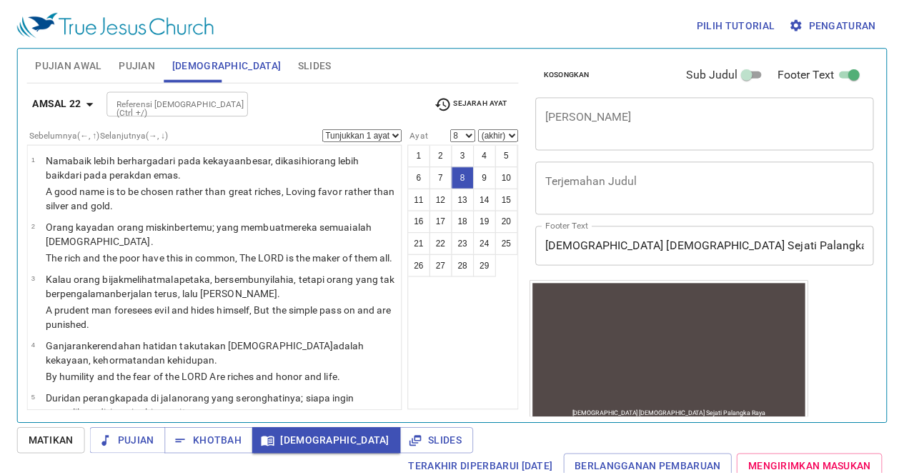
scroll to position [6, 0]
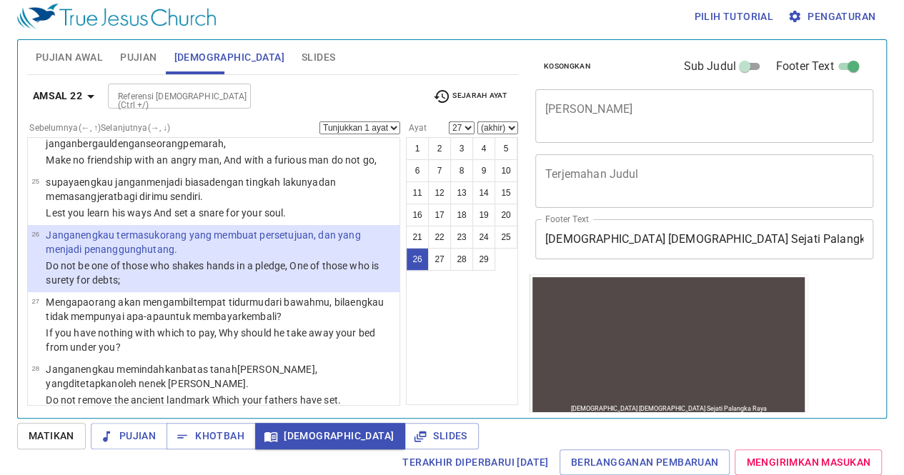
select select "28"
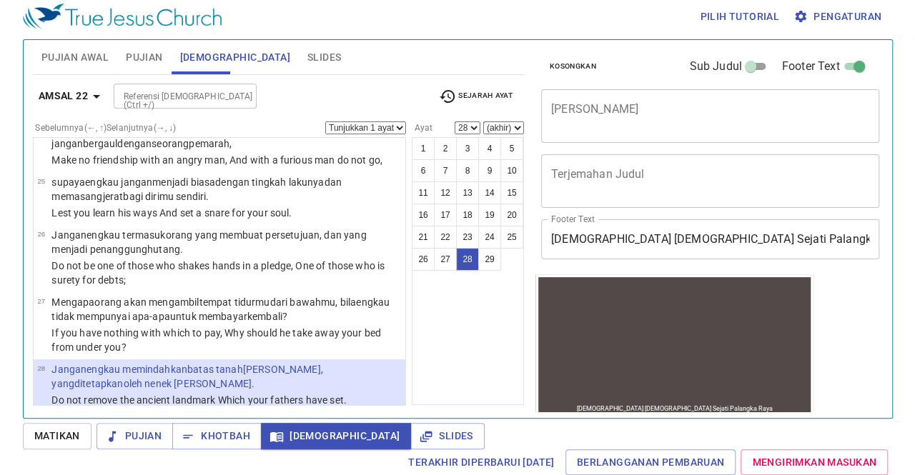
scroll to position [1577, 0]
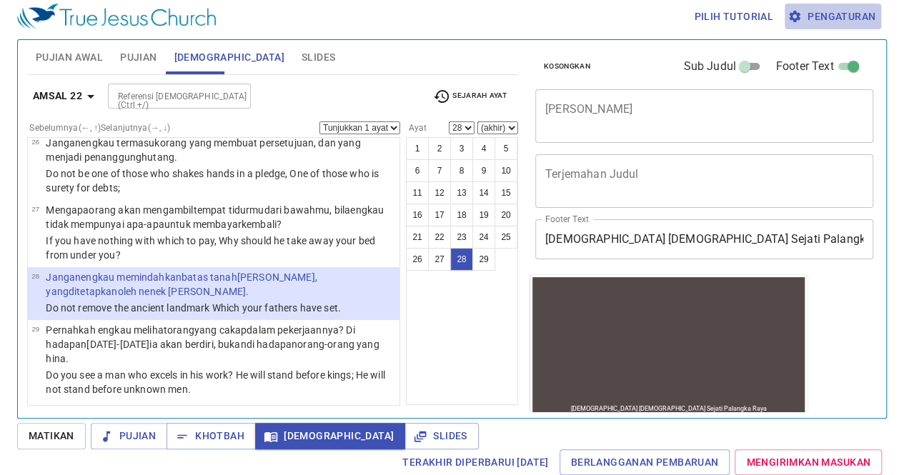
click at [834, 6] on button "Pengaturan" at bounding box center [833, 17] width 96 height 26
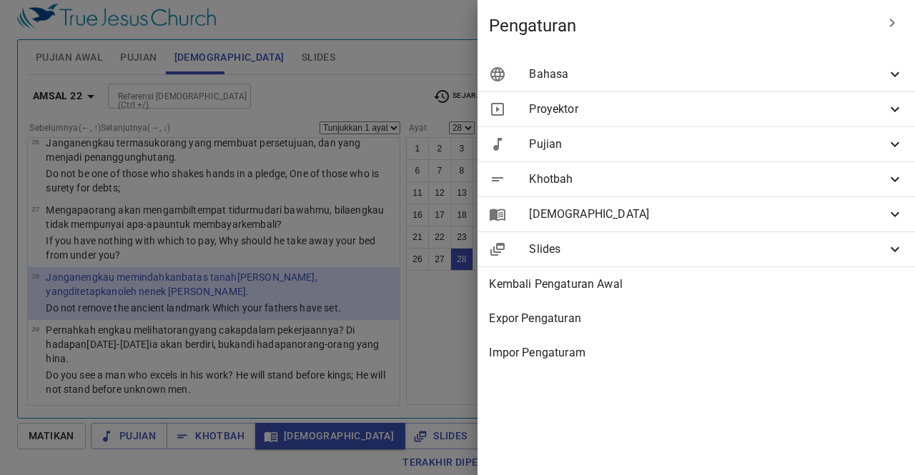
click at [729, 75] on span "Bahasa" at bounding box center [707, 74] width 357 height 17
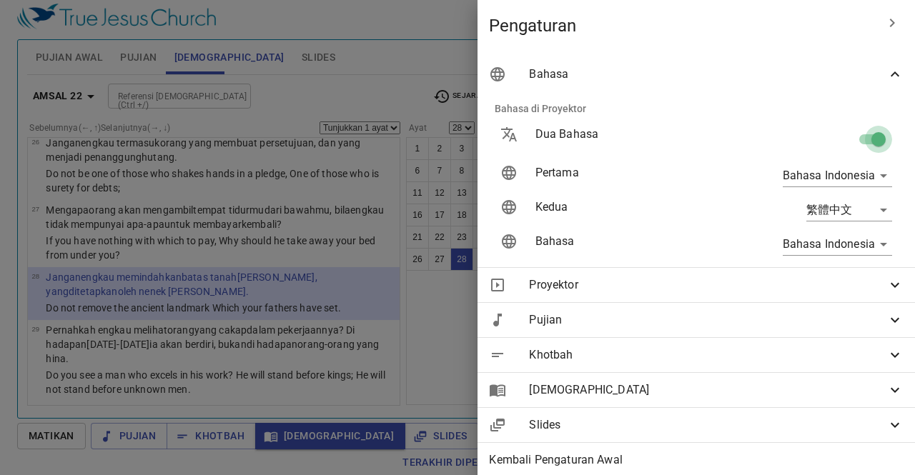
click at [852, 144] on input "checkbox" at bounding box center [878, 142] width 81 height 27
checkbox input "false"
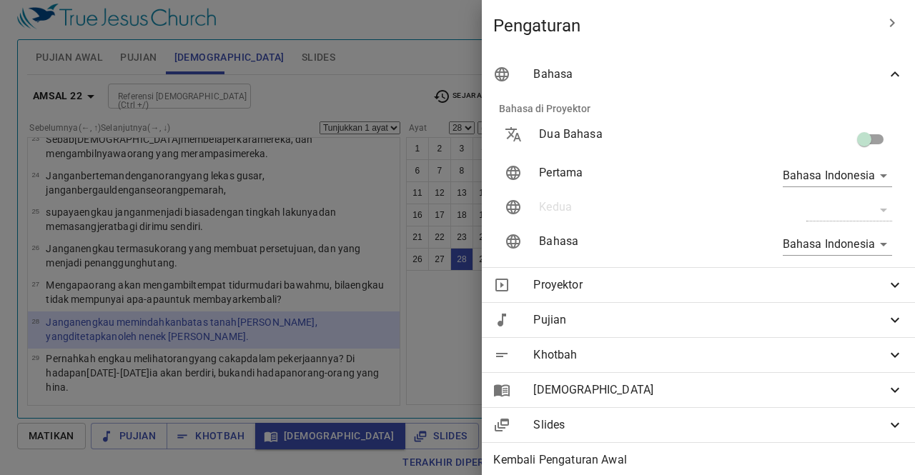
scroll to position [804, 0]
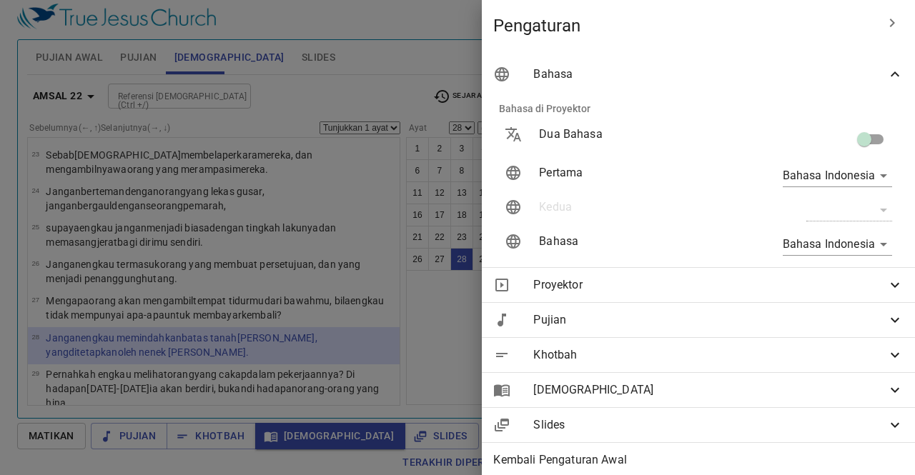
click at [152, 287] on div at bounding box center [457, 237] width 915 height 475
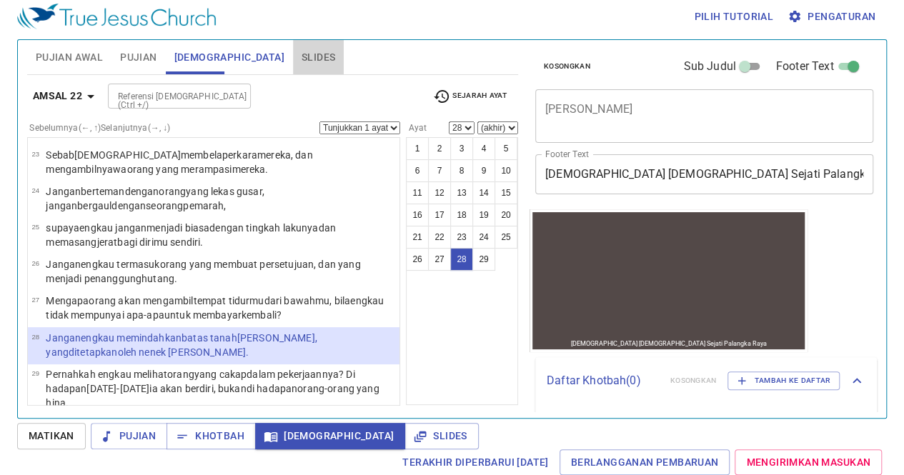
click at [302, 51] on span "Slides" at bounding box center [319, 58] width 34 height 18
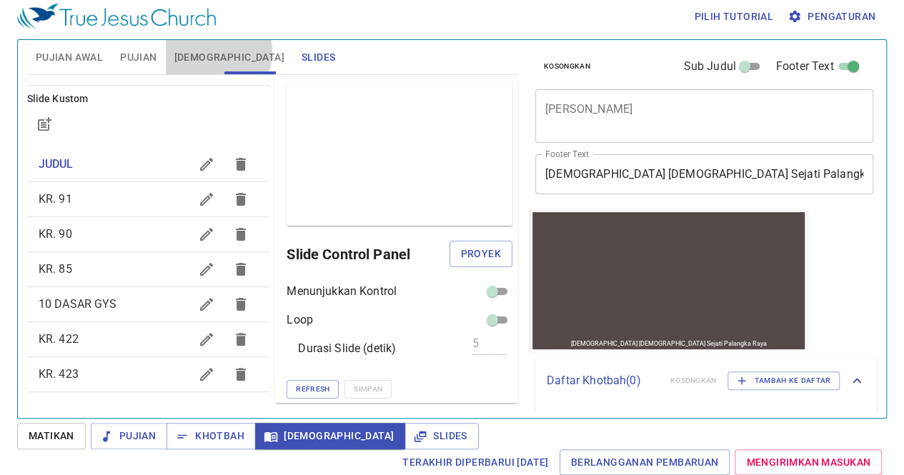
click at [217, 51] on button "[DEMOGRAPHIC_DATA]" at bounding box center [229, 57] width 127 height 34
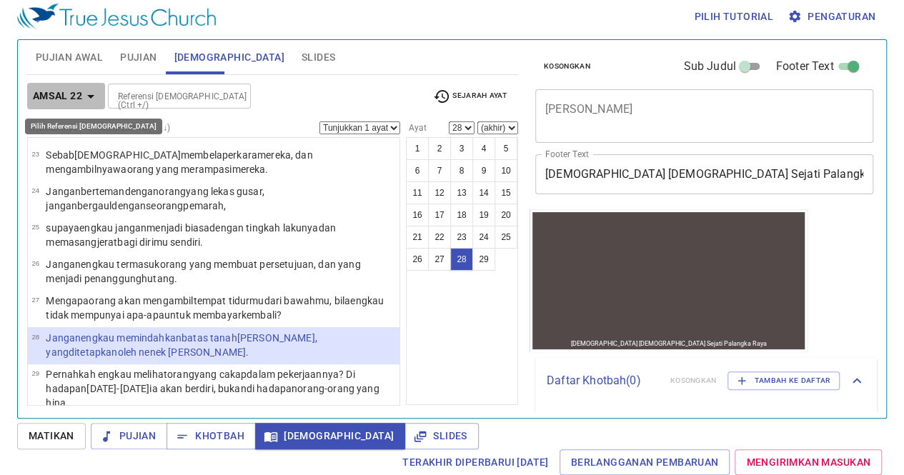
click at [71, 96] on b "Amsal 22" at bounding box center [57, 96] width 49 height 18
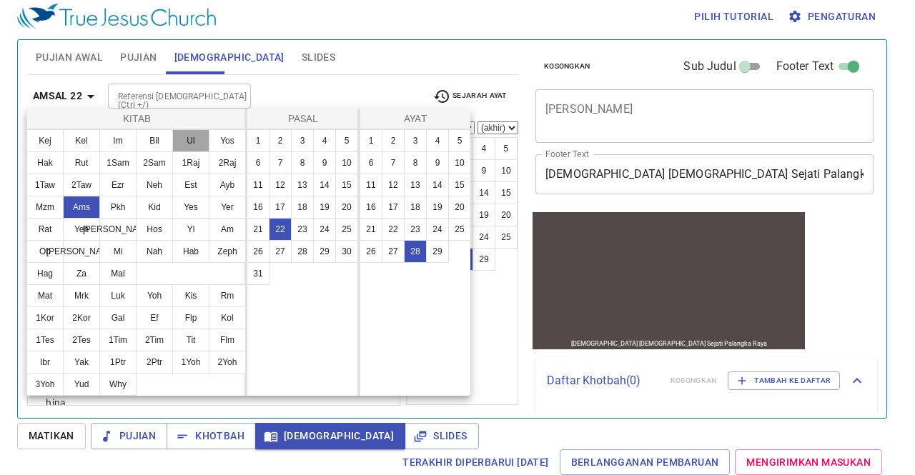
click at [190, 137] on button "Ul" at bounding box center [190, 140] width 37 height 23
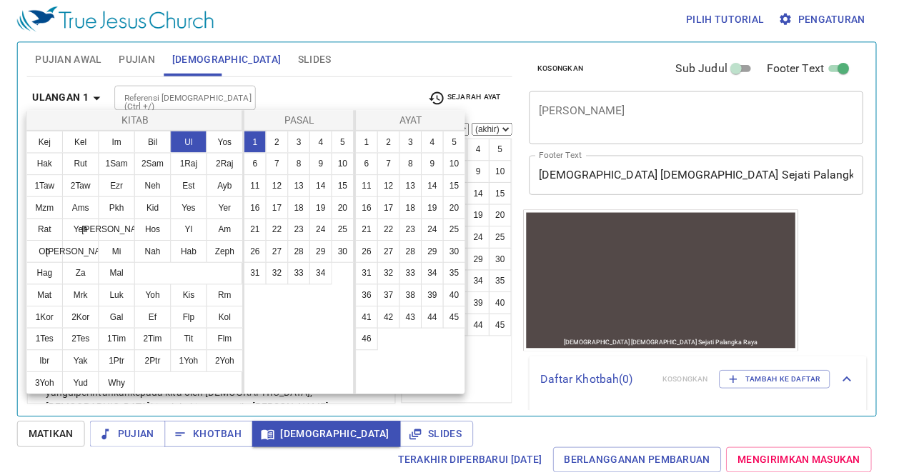
scroll to position [0, 0]
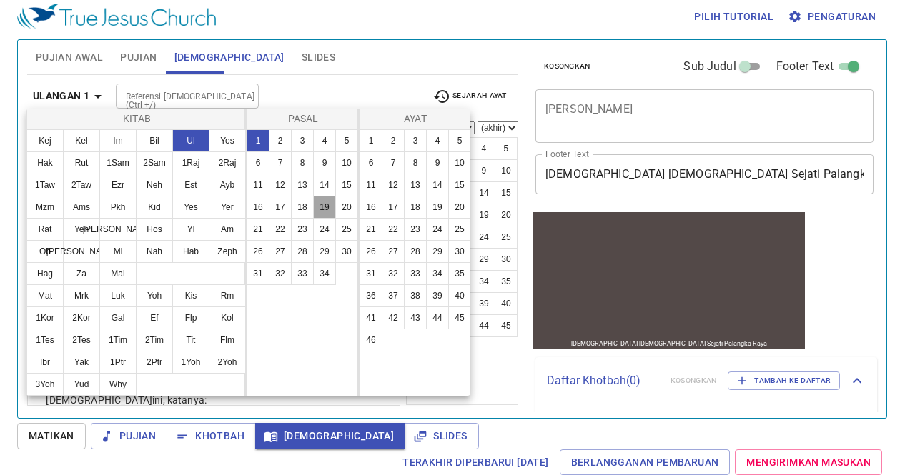
click at [329, 210] on button "19" at bounding box center [324, 207] width 23 height 23
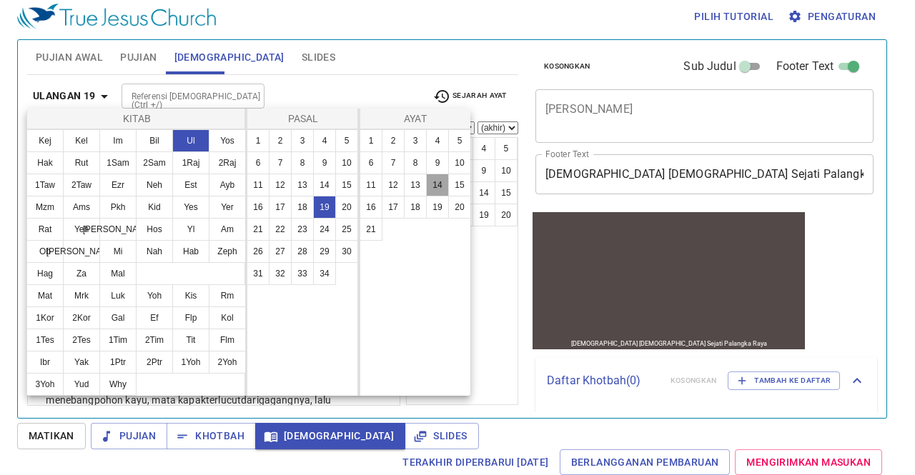
click at [435, 184] on button "14" at bounding box center [437, 185] width 23 height 23
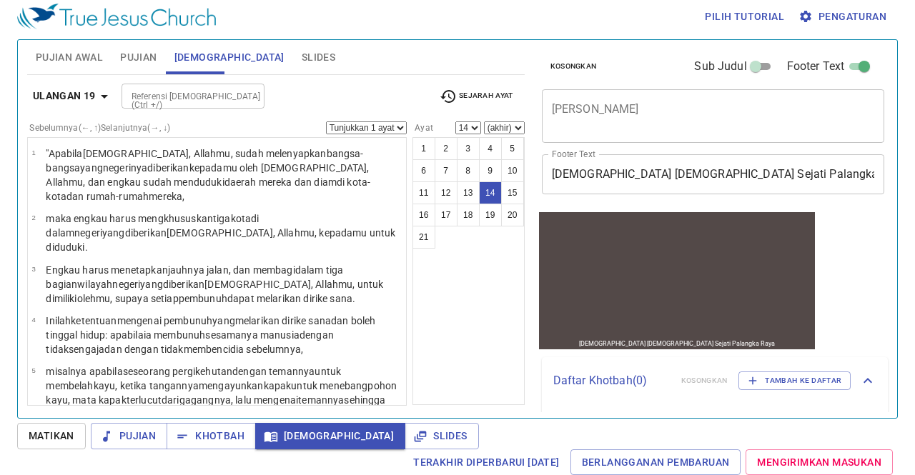
scroll to position [615, 0]
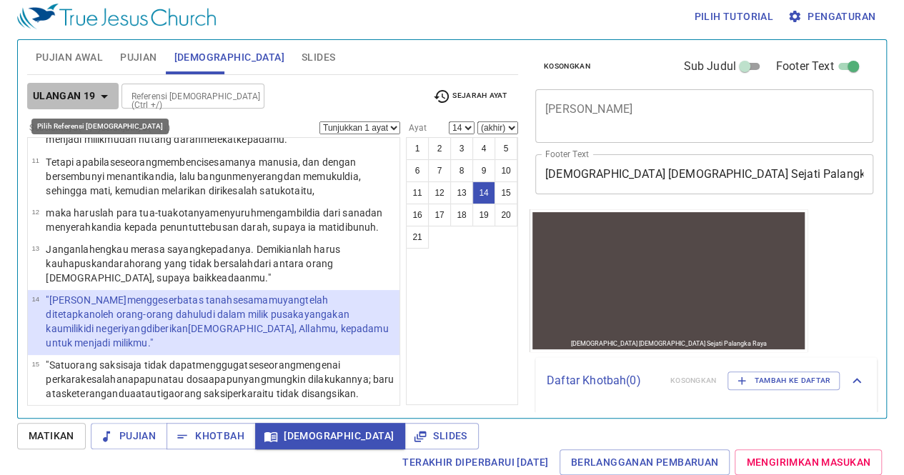
click at [100, 99] on icon "button" at bounding box center [104, 96] width 17 height 17
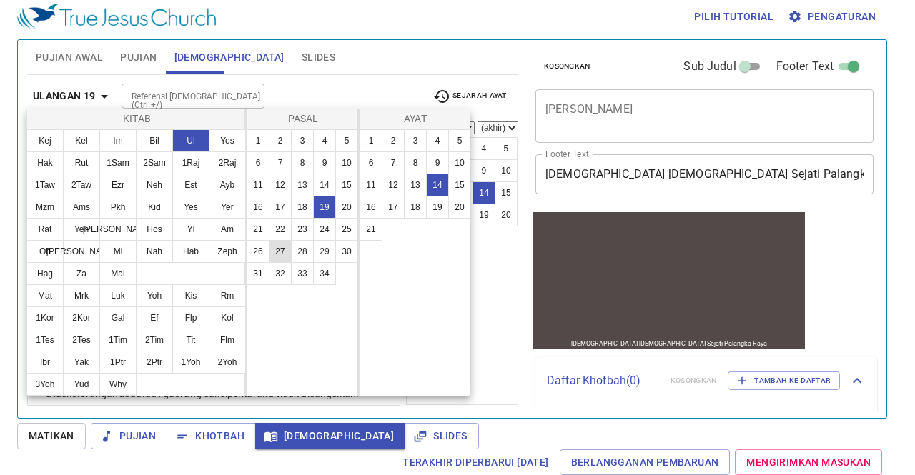
click at [286, 248] on button "27" at bounding box center [280, 251] width 23 height 23
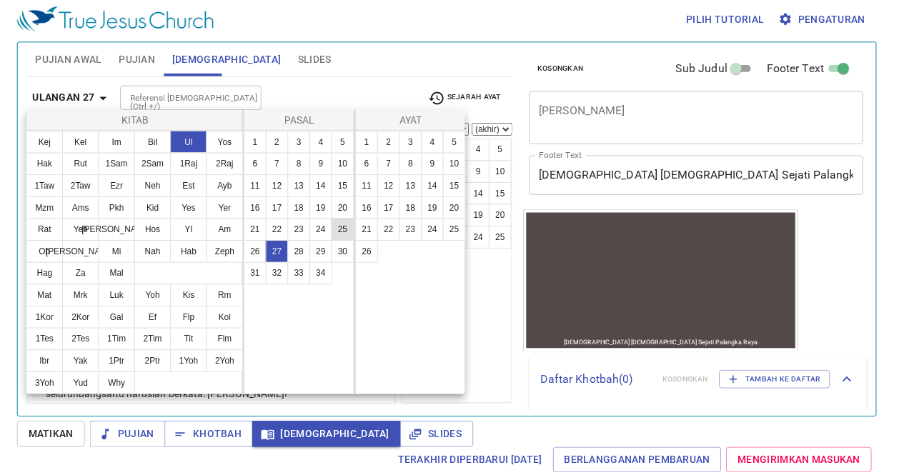
scroll to position [0, 0]
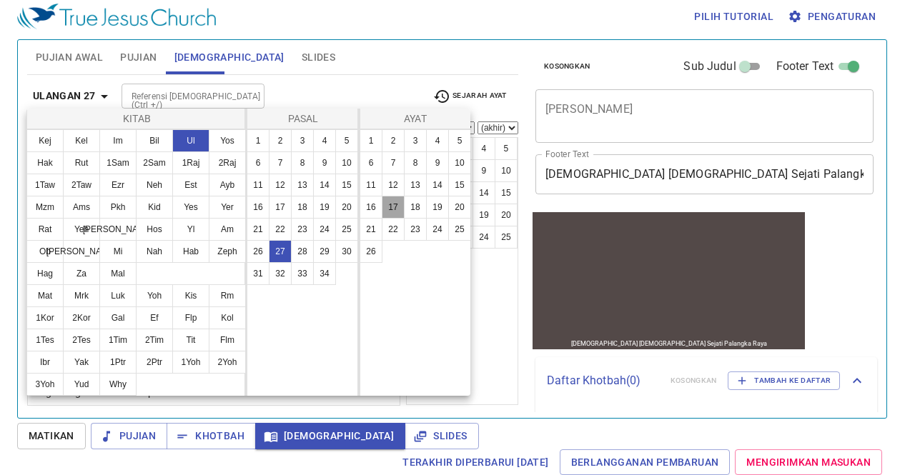
click at [391, 204] on button "17" at bounding box center [393, 207] width 23 height 23
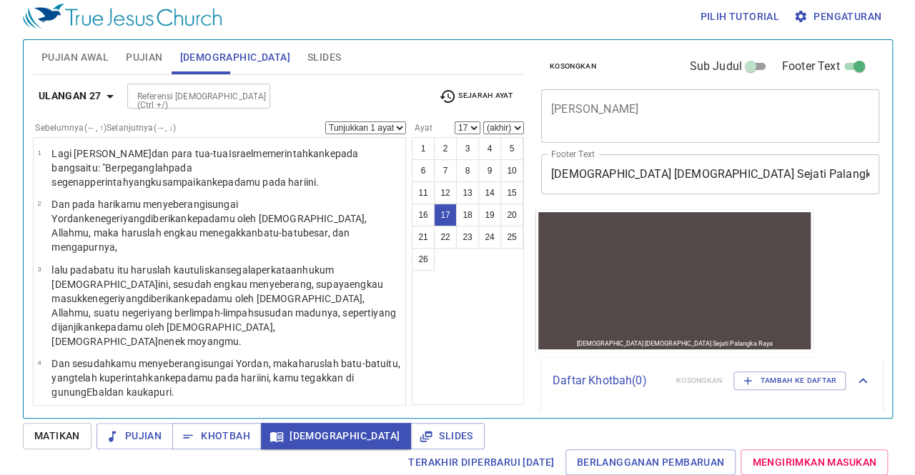
scroll to position [632, 0]
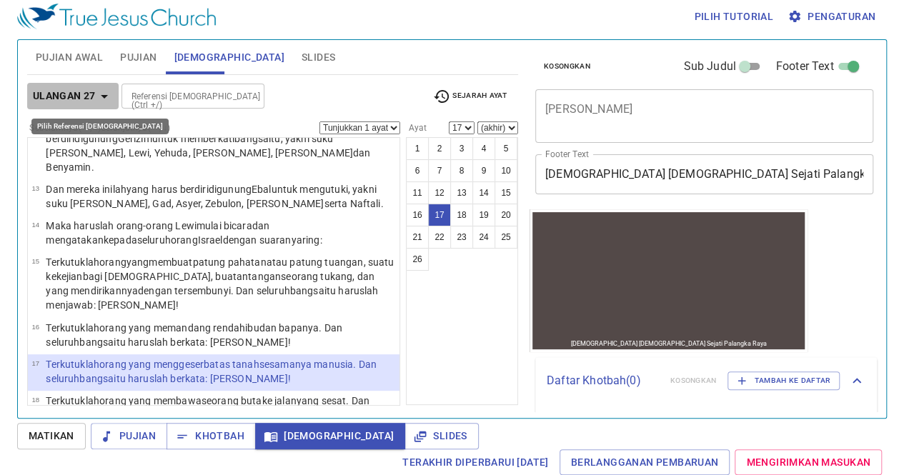
click at [41, 99] on b "Ulangan 27" at bounding box center [64, 96] width 63 height 18
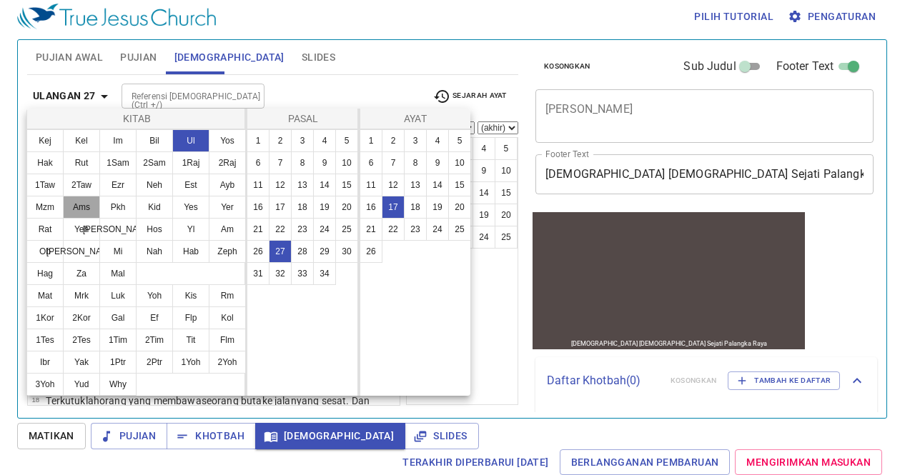
click at [90, 204] on button "Ams" at bounding box center [81, 207] width 37 height 23
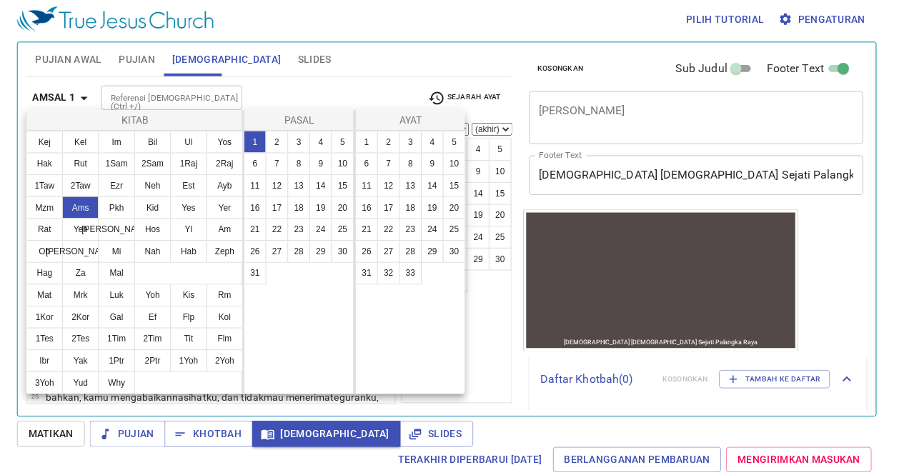
scroll to position [0, 0]
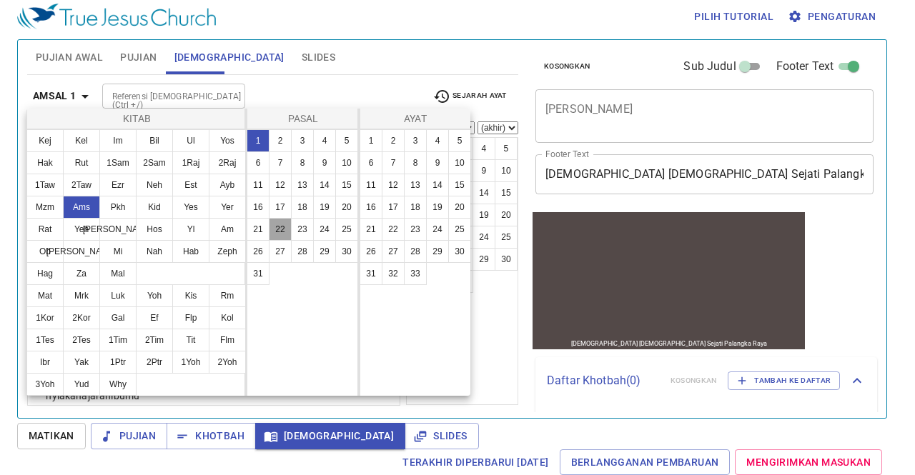
click at [280, 224] on button "22" at bounding box center [280, 229] width 23 height 23
click at [364, 167] on button "6" at bounding box center [370, 163] width 23 height 23
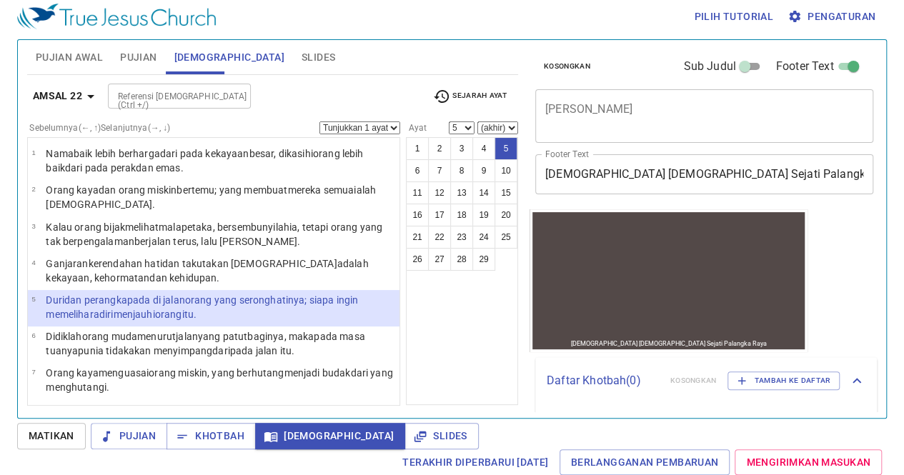
select select "6"
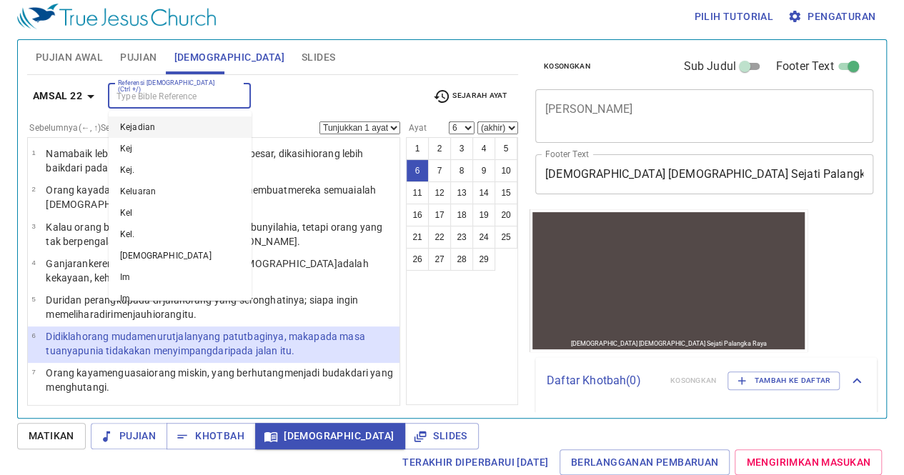
click at [147, 90] on input "Referensi [DEMOGRAPHIC_DATA] (Ctrl +/)" at bounding box center [167, 96] width 111 height 16
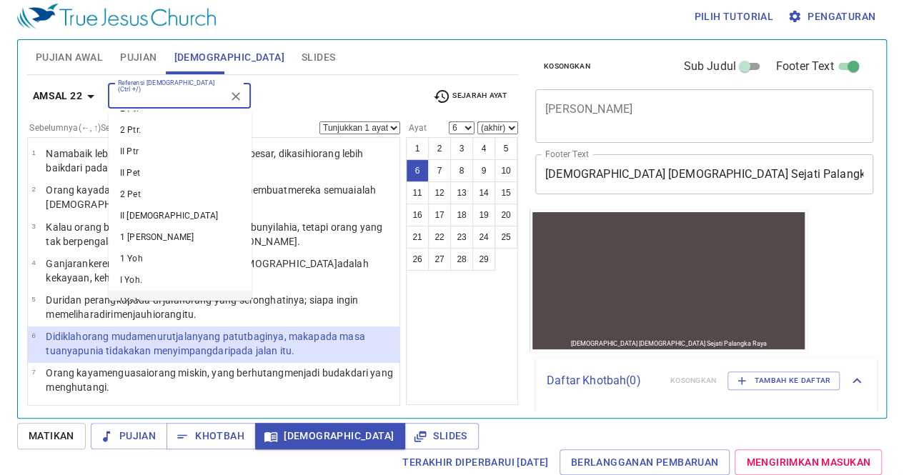
scroll to position [1923, 0]
type input "l"
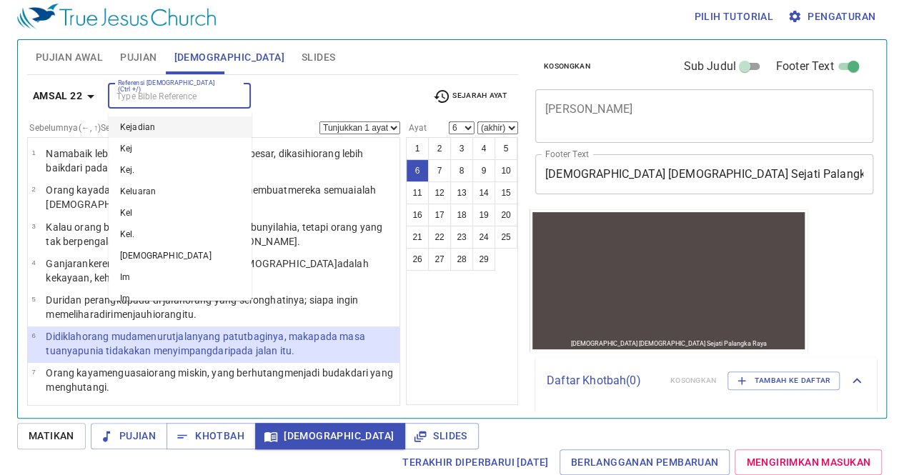
type input "l"
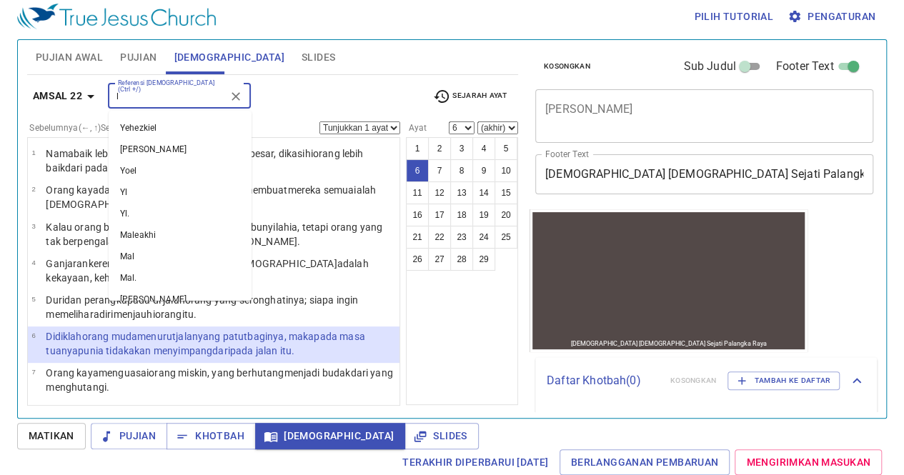
scroll to position [0, 0]
click at [232, 96] on icon "Clear" at bounding box center [236, 96] width 14 height 14
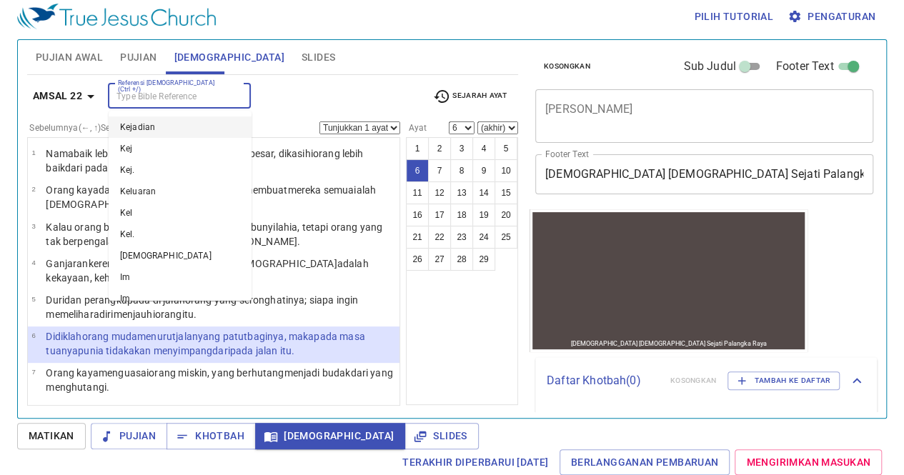
click at [164, 104] on div "Referensi [DEMOGRAPHIC_DATA] (Ctrl +/)" at bounding box center [179, 96] width 143 height 25
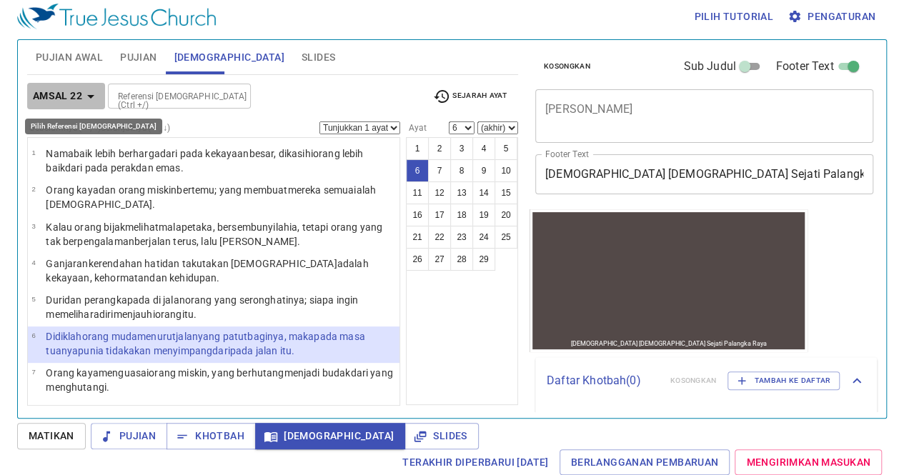
click at [66, 88] on b "Amsal 22" at bounding box center [57, 96] width 49 height 18
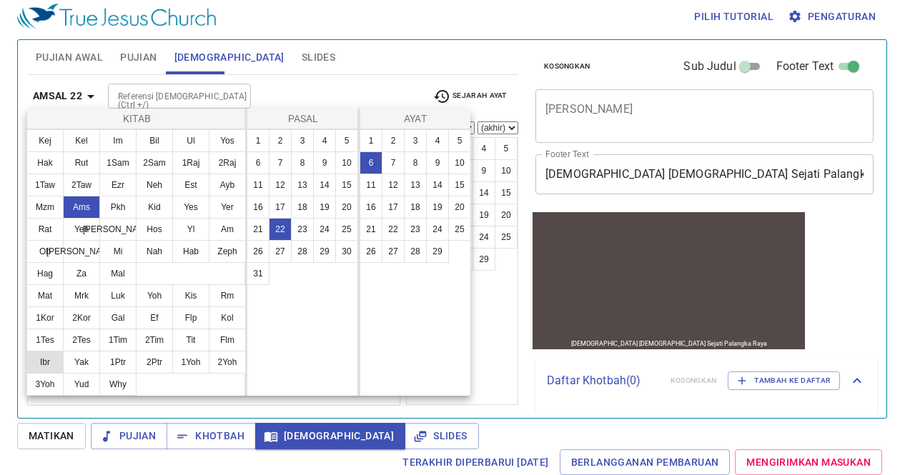
click at [44, 351] on button "Ibr" at bounding box center [44, 362] width 37 height 23
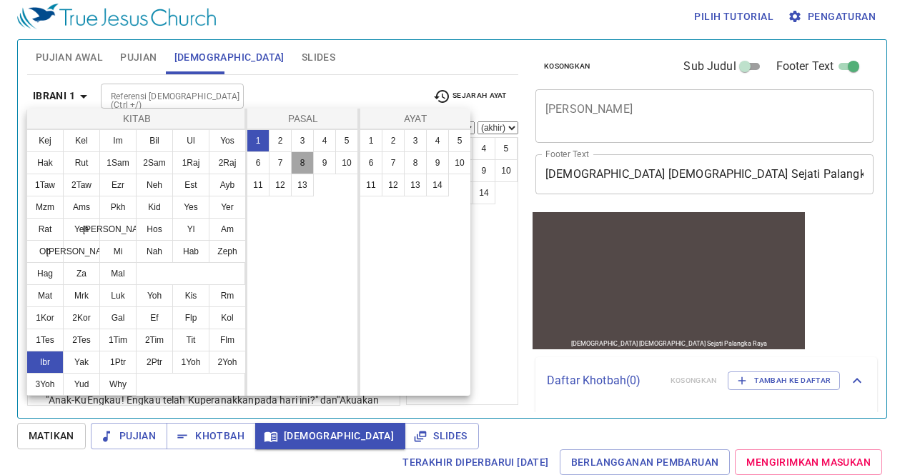
click at [310, 170] on button "8" at bounding box center [302, 163] width 23 height 23
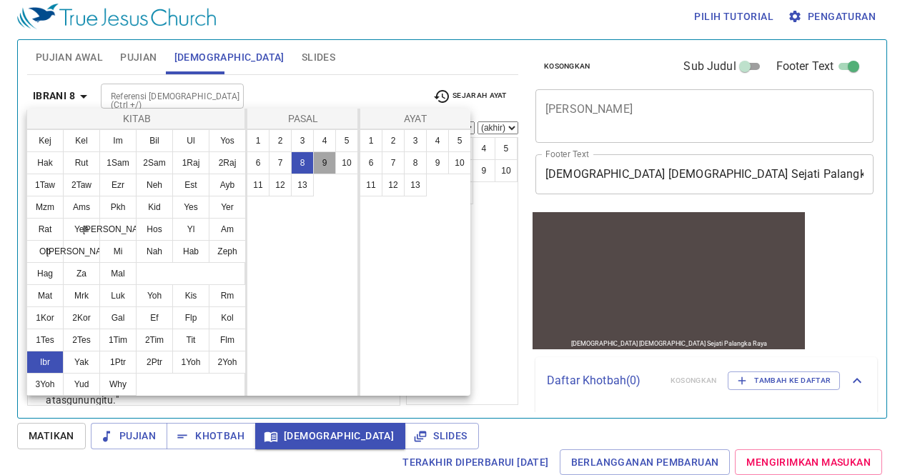
click at [327, 160] on button "9" at bounding box center [324, 163] width 23 height 23
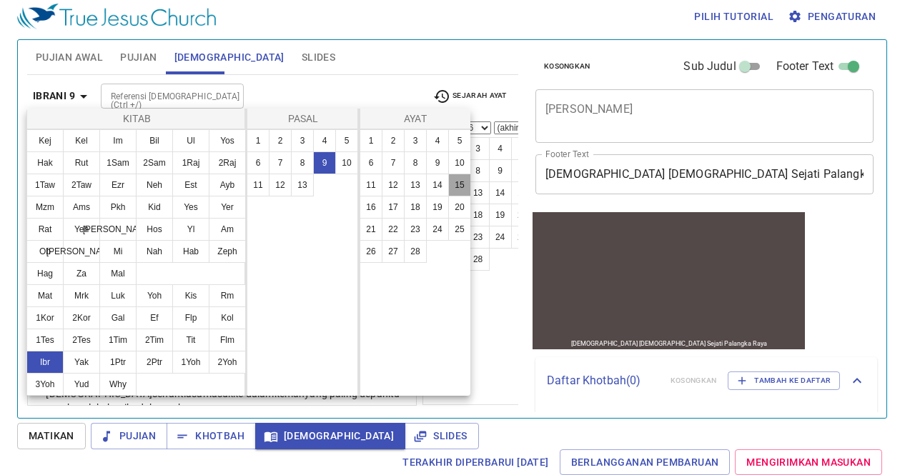
click at [465, 188] on button "15" at bounding box center [459, 185] width 23 height 23
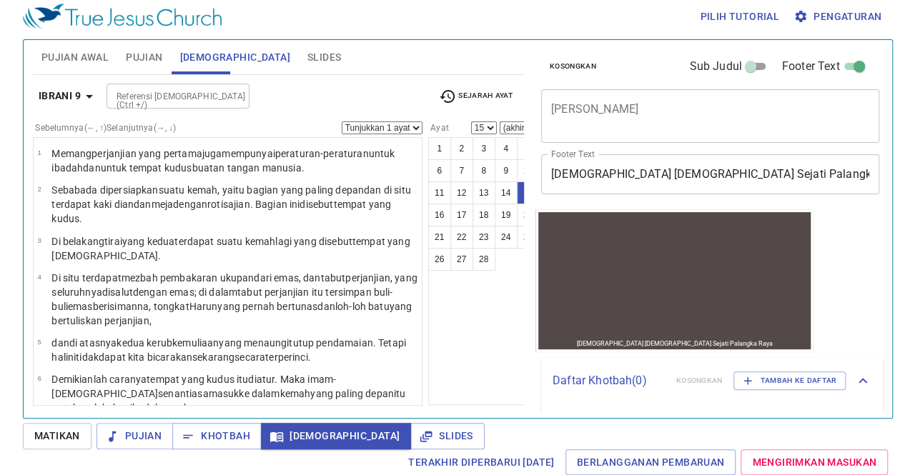
scroll to position [645, 0]
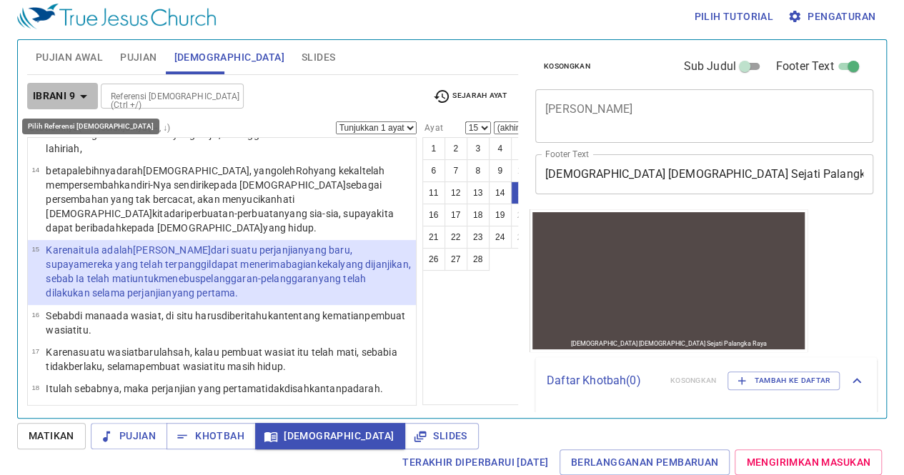
click at [45, 96] on b "Ibrani 9" at bounding box center [54, 96] width 42 height 18
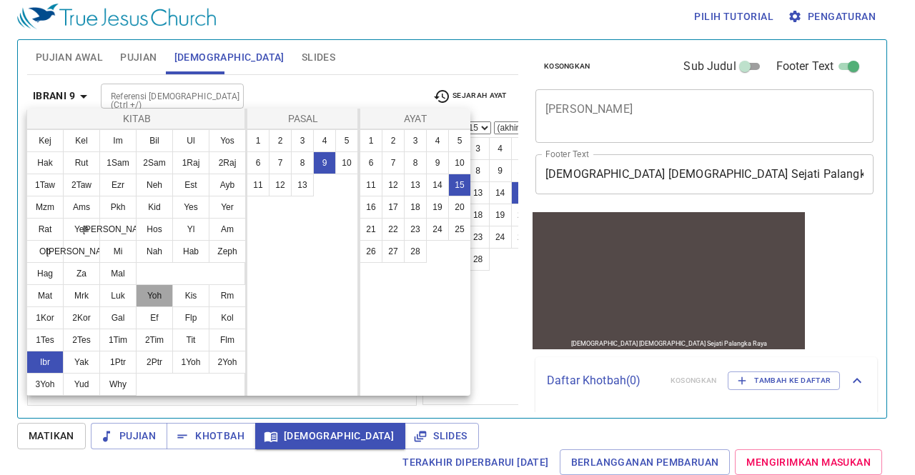
click at [167, 305] on button "Yoh" at bounding box center [154, 295] width 37 height 23
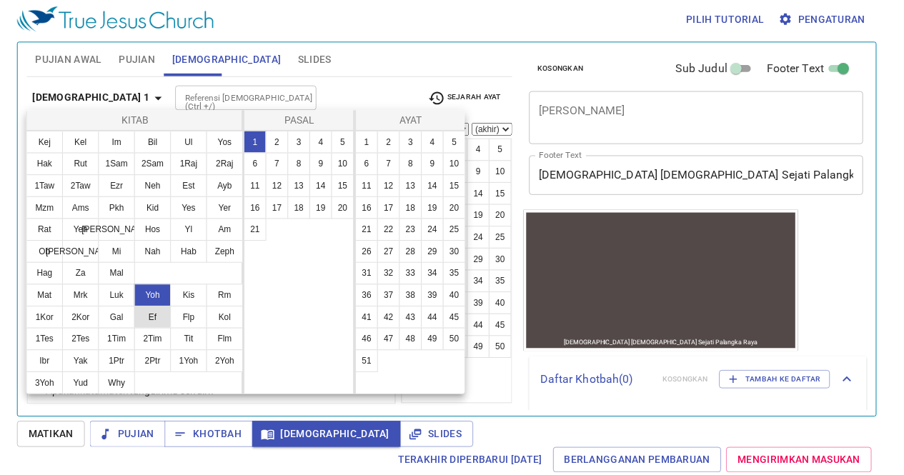
scroll to position [0, 0]
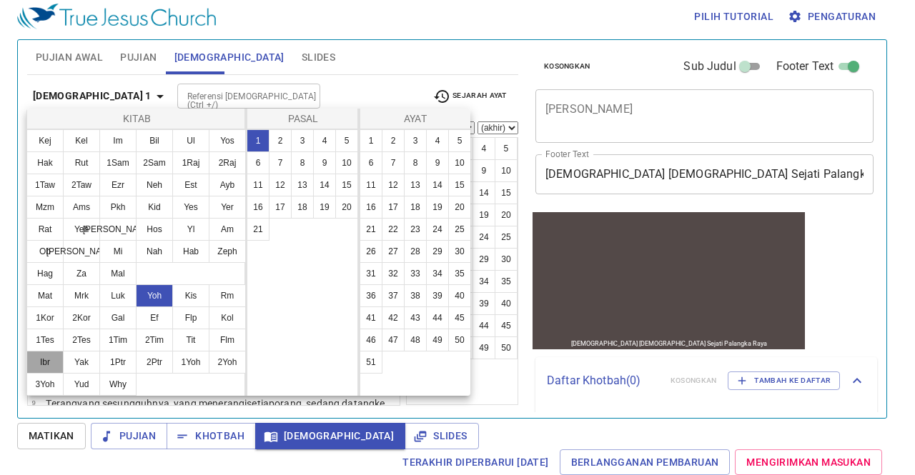
click at [53, 364] on button "Ibr" at bounding box center [44, 362] width 37 height 23
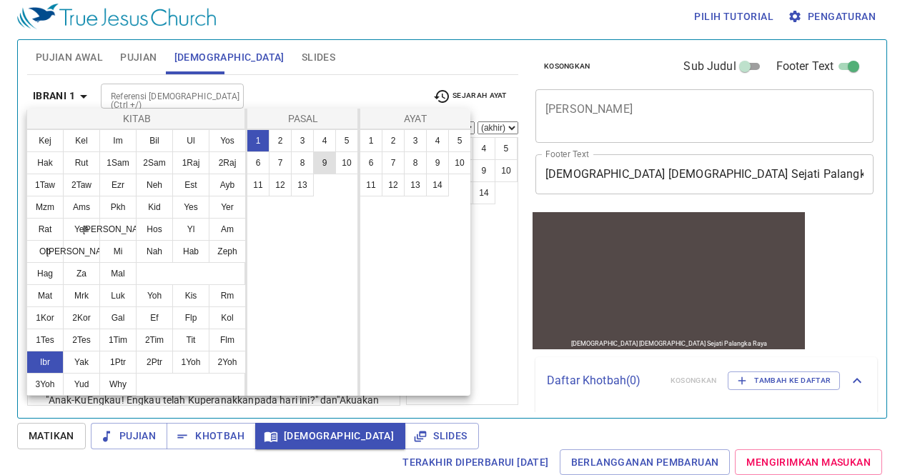
click at [322, 161] on button "9" at bounding box center [324, 163] width 23 height 23
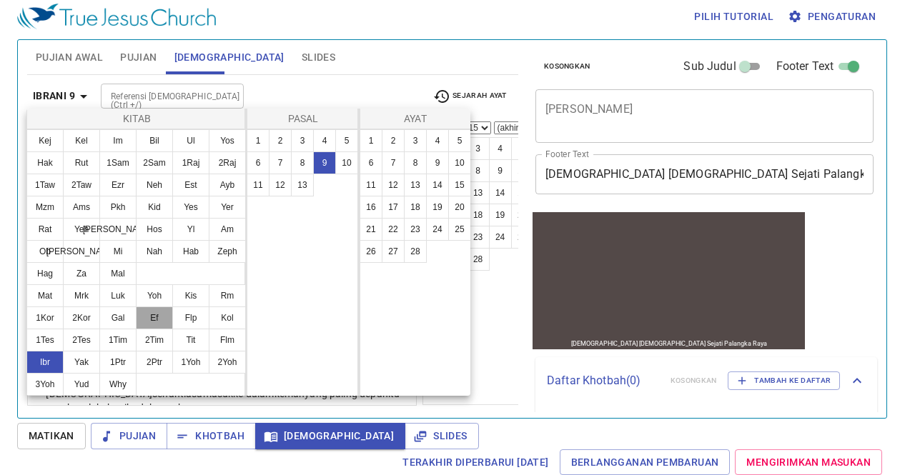
click at [160, 318] on button "Ef" at bounding box center [154, 318] width 37 height 23
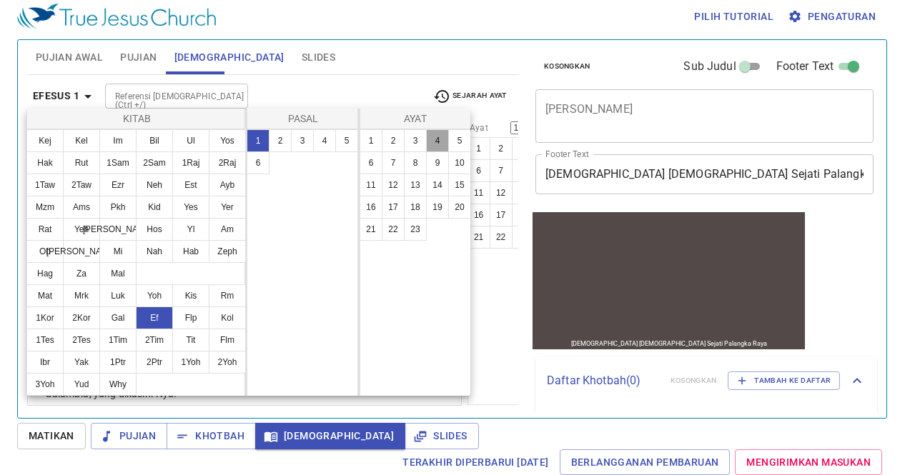
click at [430, 134] on button "4" at bounding box center [437, 140] width 23 height 23
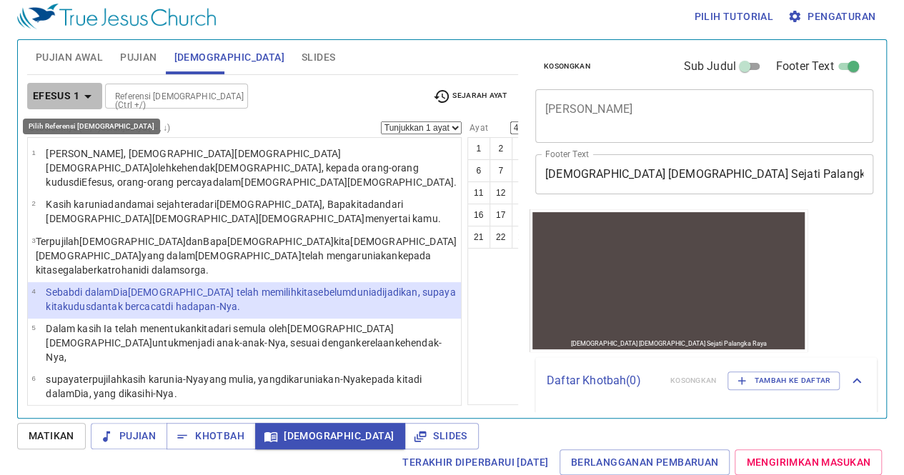
click at [51, 96] on b "Efesus 1" at bounding box center [56, 96] width 46 height 18
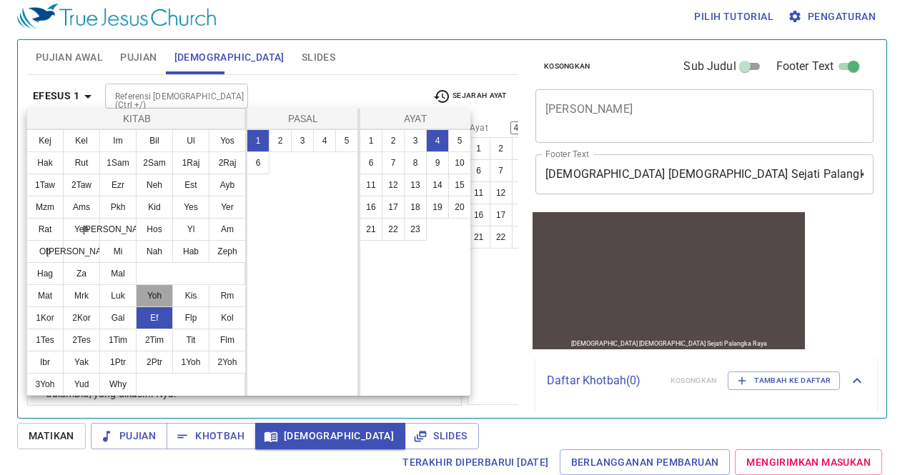
click at [148, 293] on button "Yoh" at bounding box center [154, 295] width 37 height 23
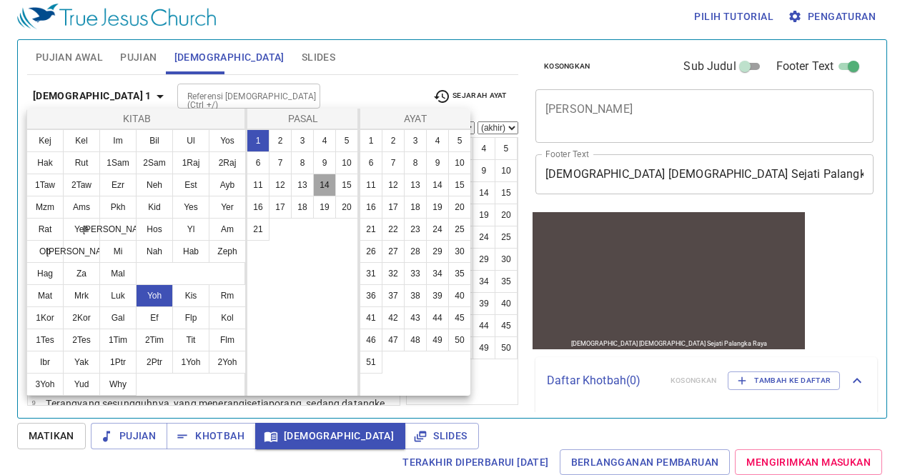
click at [318, 188] on button "14" at bounding box center [324, 185] width 23 height 23
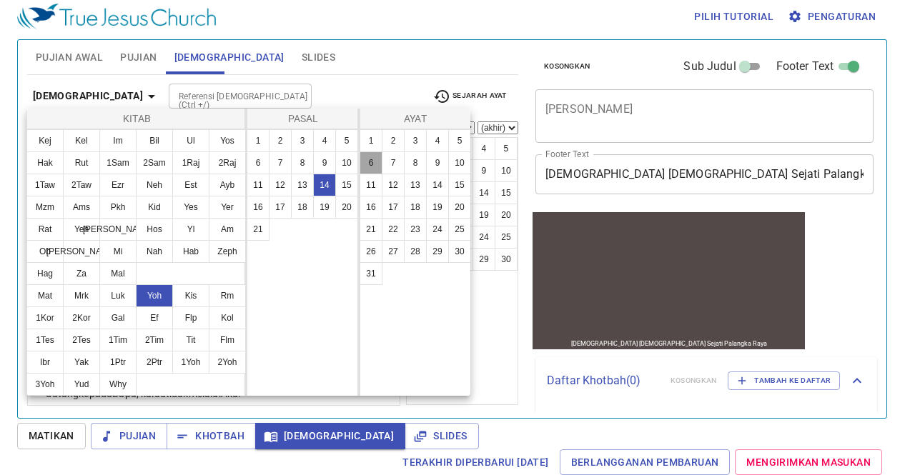
click at [367, 170] on button "6" at bounding box center [370, 163] width 23 height 23
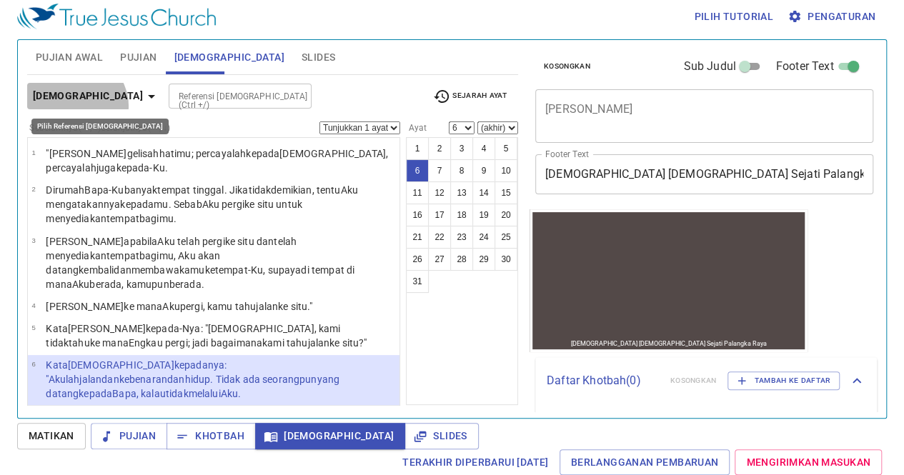
click at [74, 105] on button "Yohanes 14" at bounding box center [96, 96] width 139 height 26
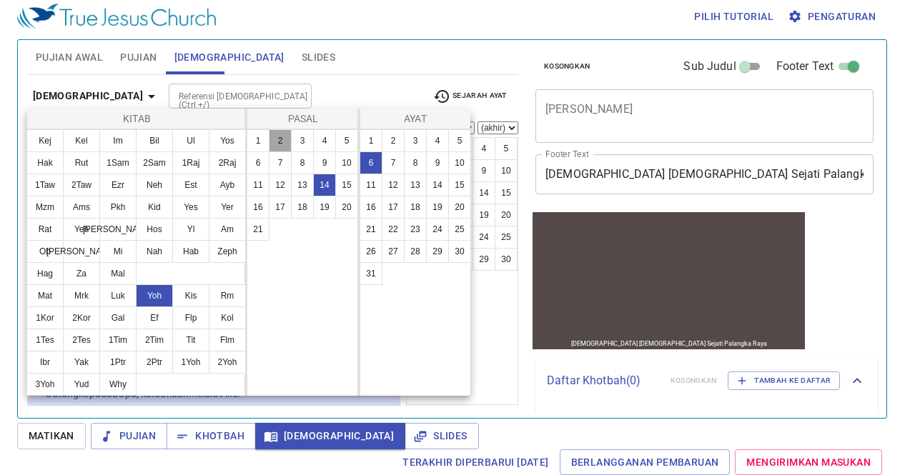
click at [289, 142] on button "2" at bounding box center [280, 140] width 23 height 23
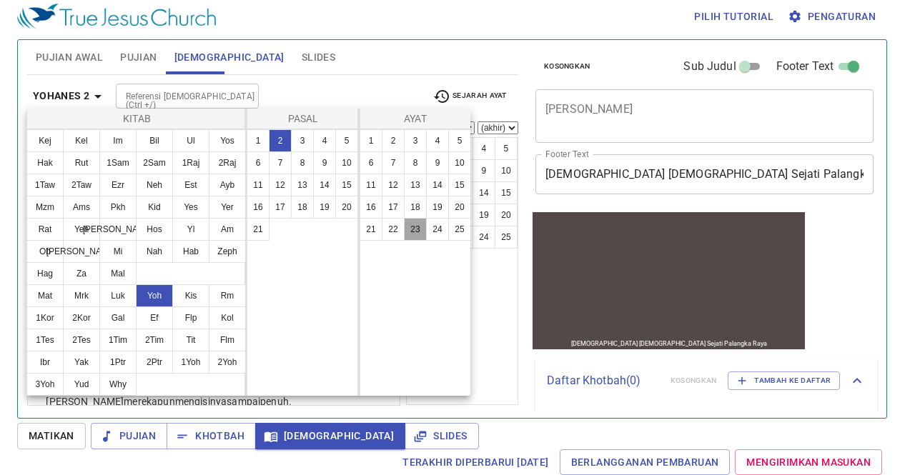
click at [420, 227] on button "23" at bounding box center [415, 229] width 23 height 23
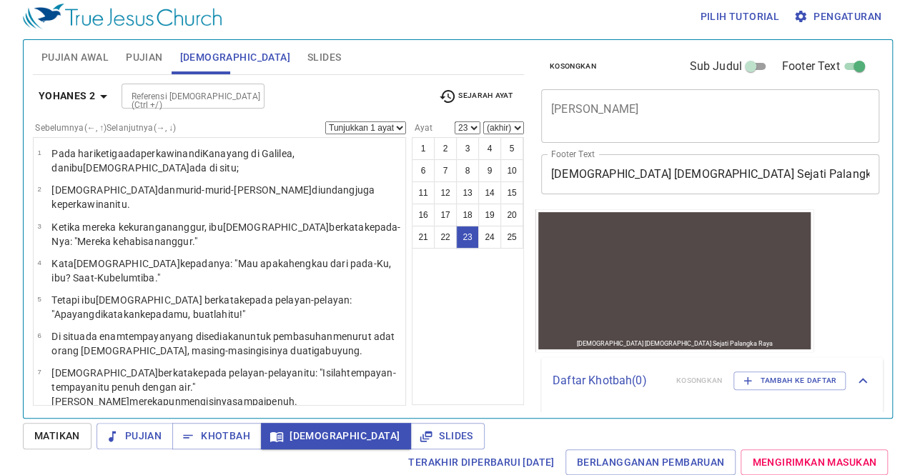
scroll to position [772, 0]
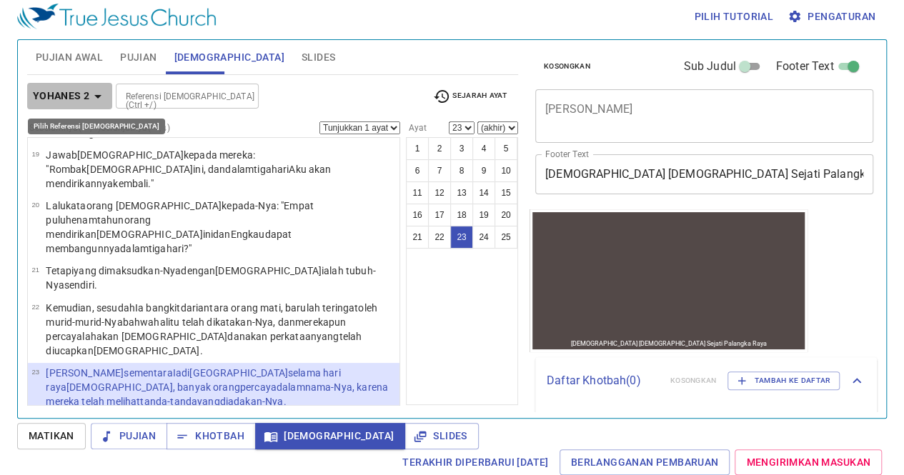
click at [52, 94] on b "Yohanes 2" at bounding box center [61, 96] width 57 height 18
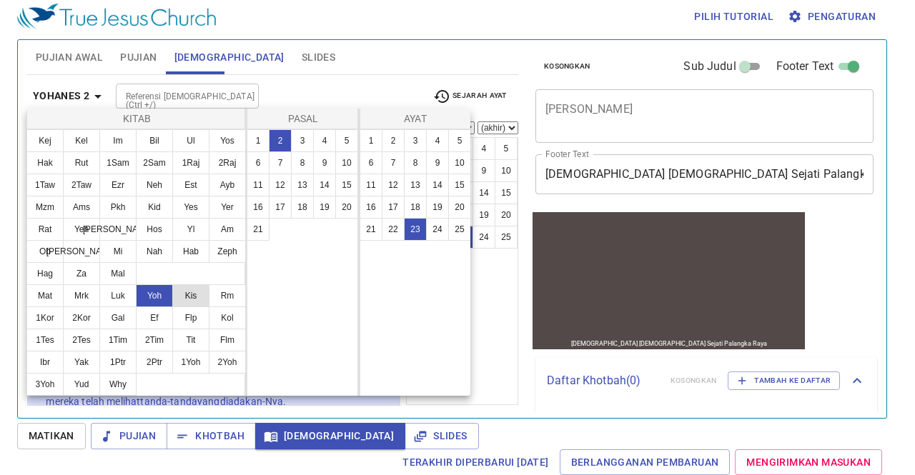
click at [189, 286] on button "Kis" at bounding box center [190, 295] width 37 height 23
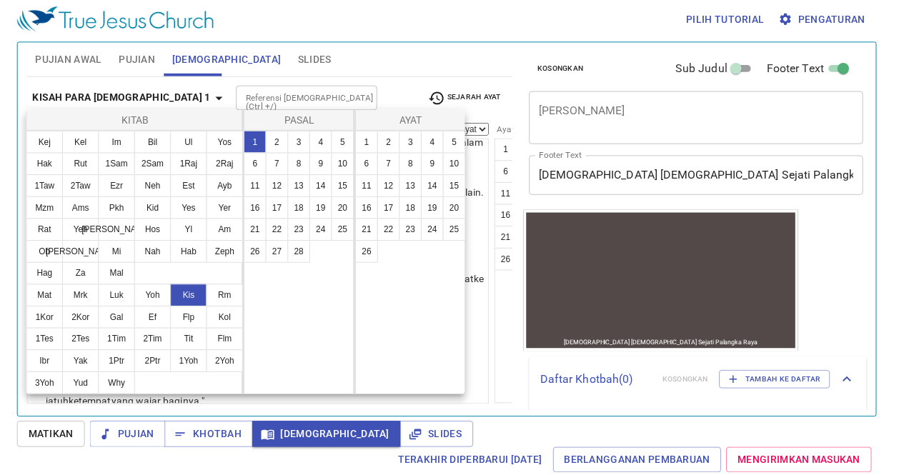
scroll to position [0, 0]
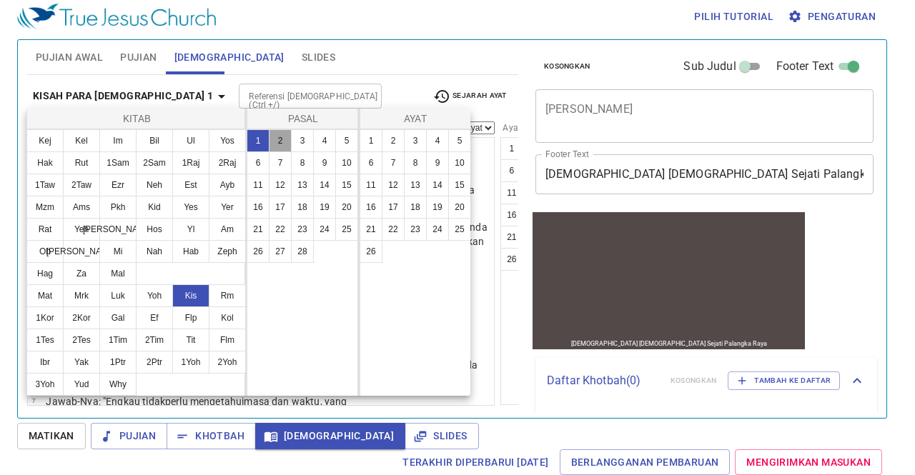
click at [274, 141] on button "2" at bounding box center [280, 140] width 23 height 23
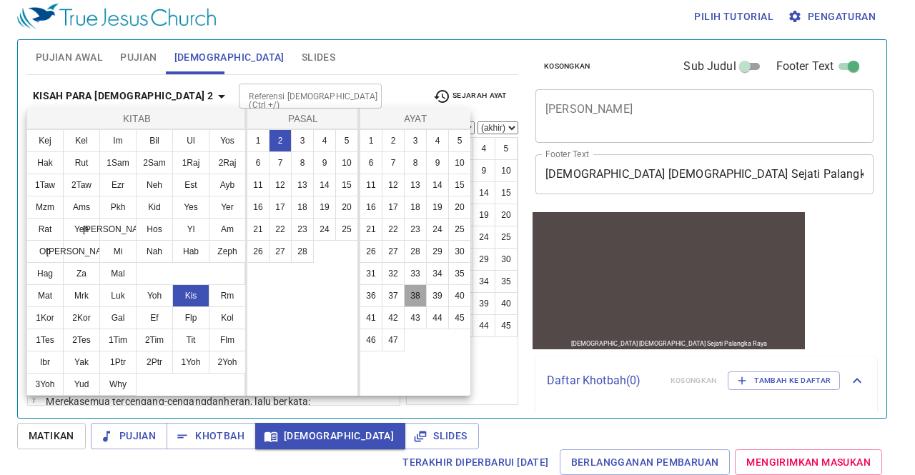
click at [417, 289] on button "38" at bounding box center [415, 295] width 23 height 23
select select "38"
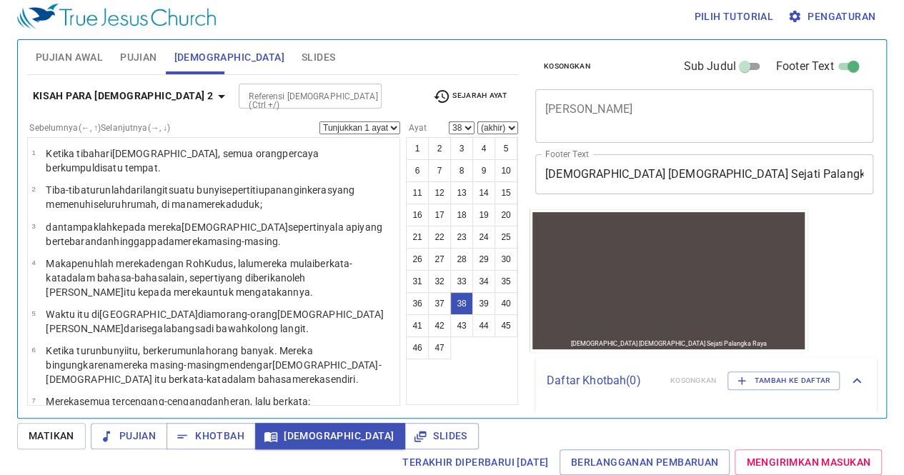
scroll to position [1451, 0]
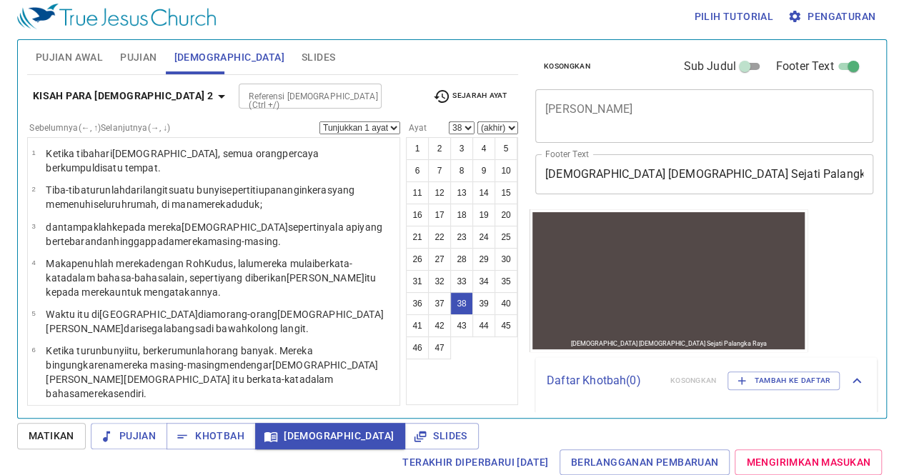
scroll to position [1451, 0]
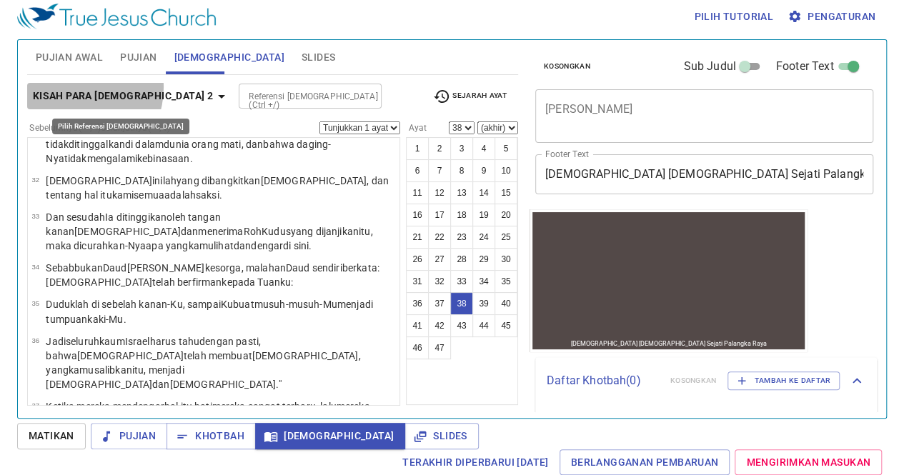
click at [76, 87] on b "Kisah Para Rasul 2" at bounding box center [123, 96] width 180 height 18
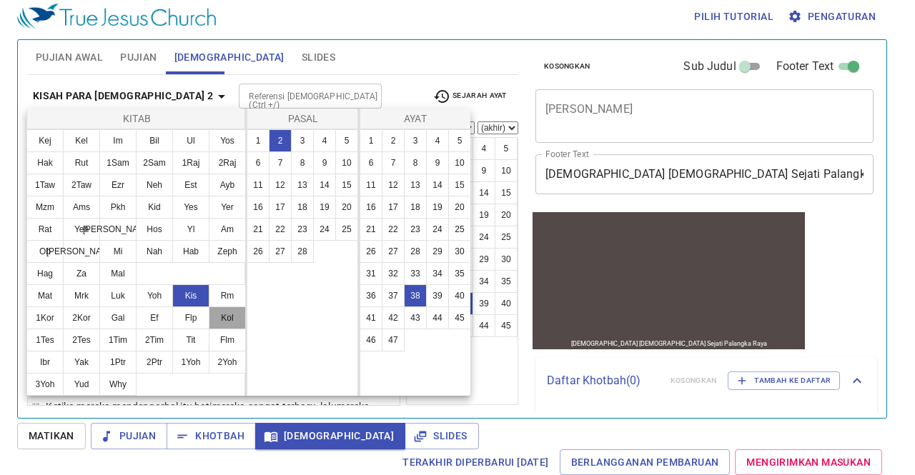
click at [221, 318] on button "Kol" at bounding box center [227, 318] width 37 height 23
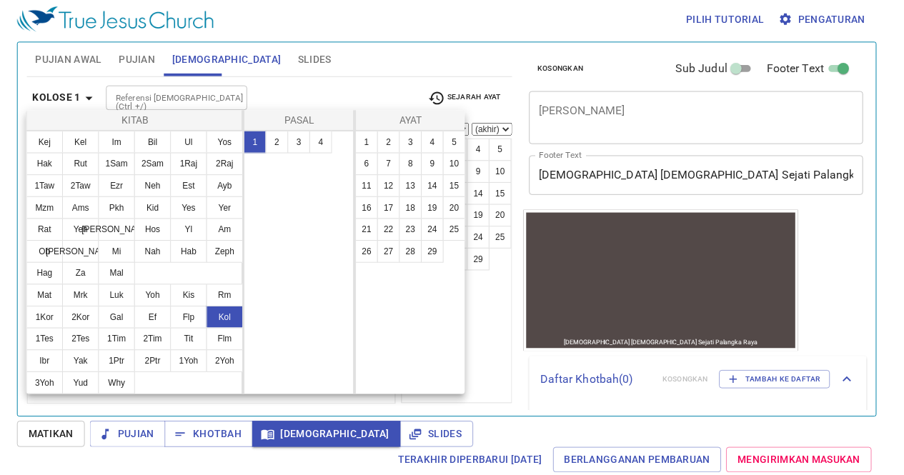
scroll to position [0, 0]
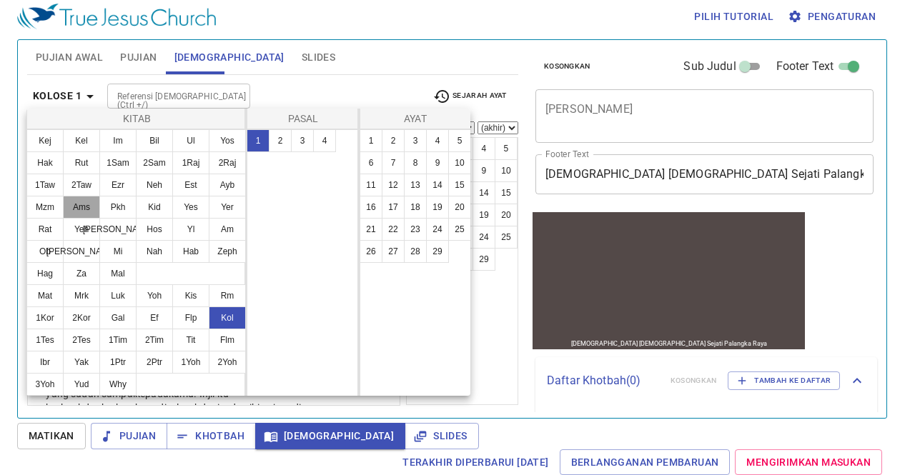
click at [76, 203] on button "Ams" at bounding box center [81, 207] width 37 height 23
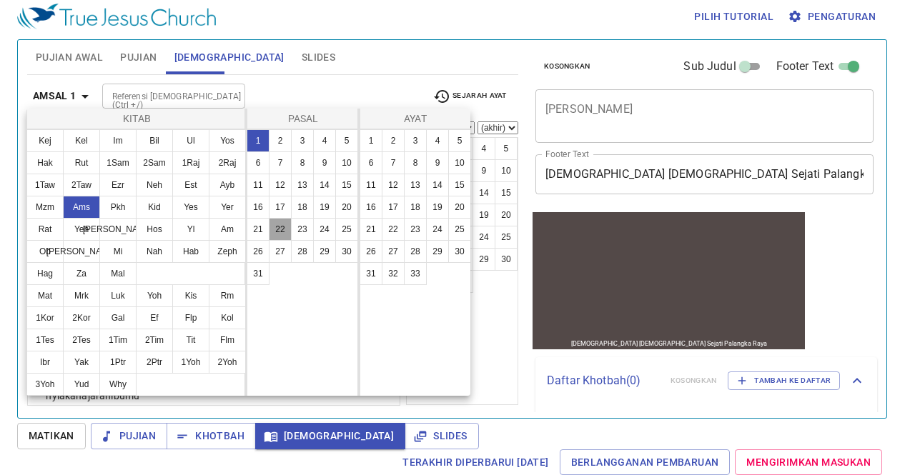
click at [286, 224] on button "22" at bounding box center [280, 229] width 23 height 23
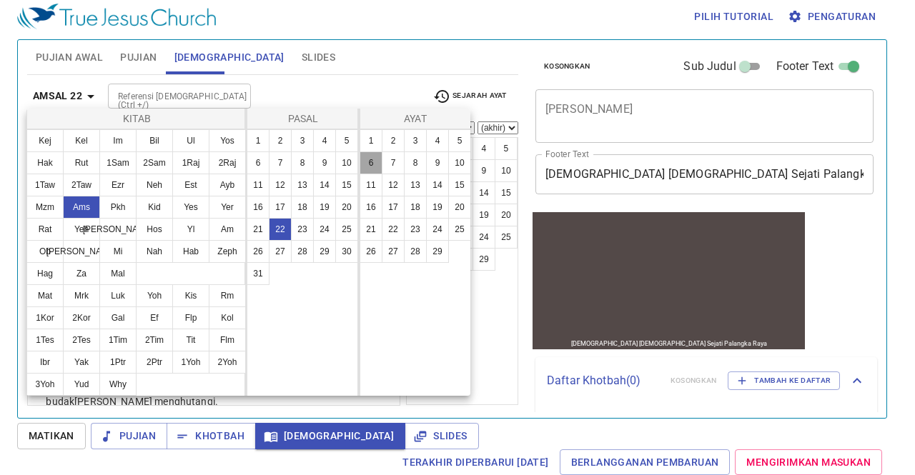
click at [373, 162] on button "6" at bounding box center [370, 163] width 23 height 23
select select "6"
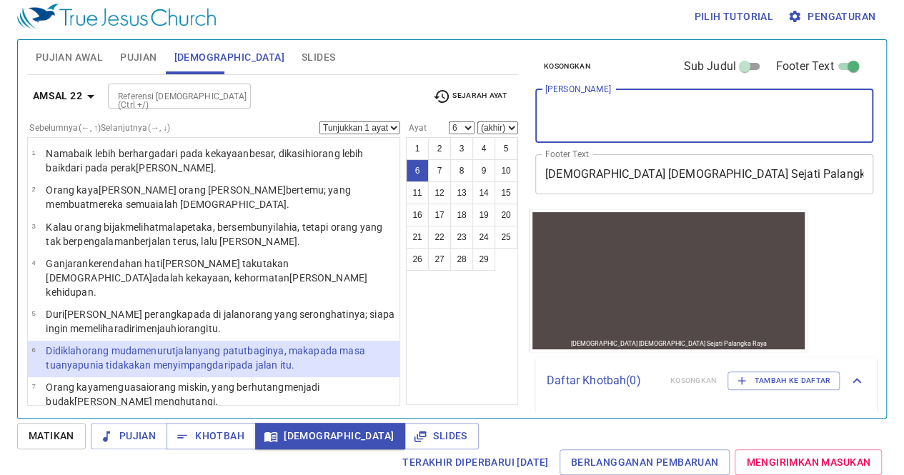
click at [622, 122] on textarea "[PERSON_NAME]" at bounding box center [704, 115] width 318 height 27
type textarea "m"
type textarea "e"
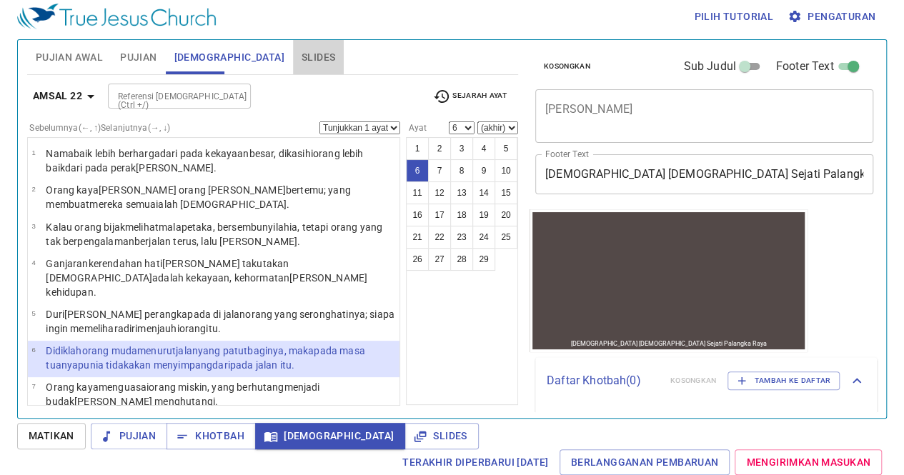
click at [293, 68] on button "Slides" at bounding box center [318, 57] width 51 height 34
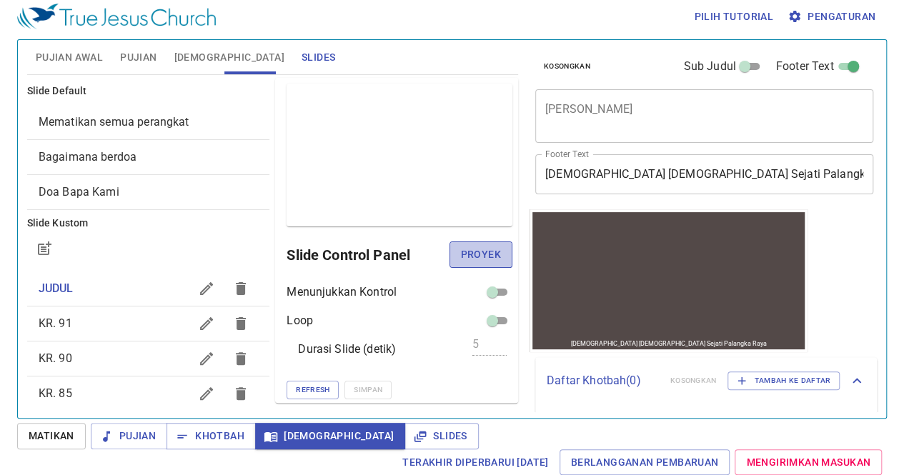
click at [487, 247] on span "Proyek" at bounding box center [481, 255] width 40 height 18
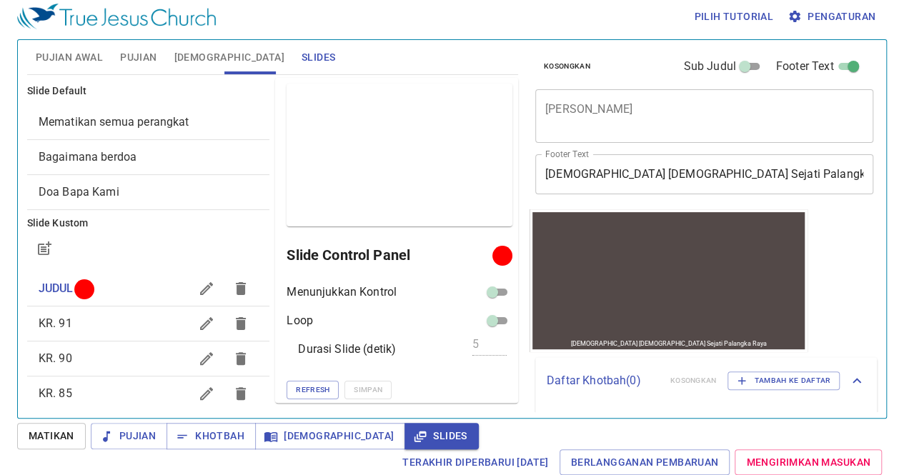
click at [525, 247] on div "Kosongkan Sub Judul Footer Text Judul Khotbah x Judul Khotbah Sub Judul x Sub J…" at bounding box center [703, 223] width 359 height 378
click at [495, 247] on button "Proyek" at bounding box center [481, 255] width 63 height 26
click at [134, 51] on span "Pujian" at bounding box center [138, 58] width 36 height 18
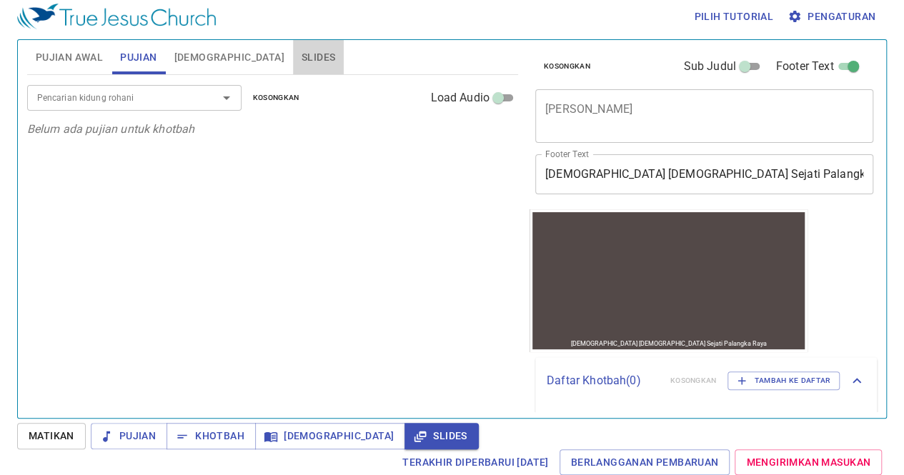
click at [293, 66] on button "Slides" at bounding box center [318, 57] width 51 height 34
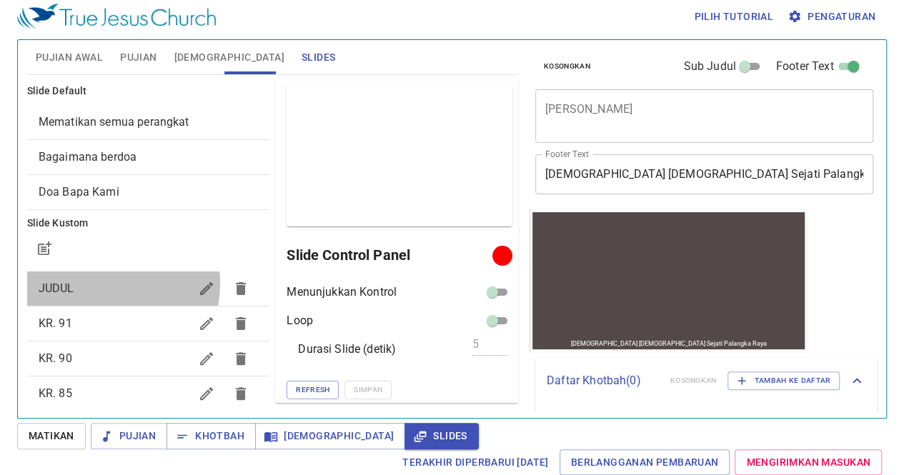
click at [87, 282] on span "JUDUL" at bounding box center [115, 288] width 152 height 17
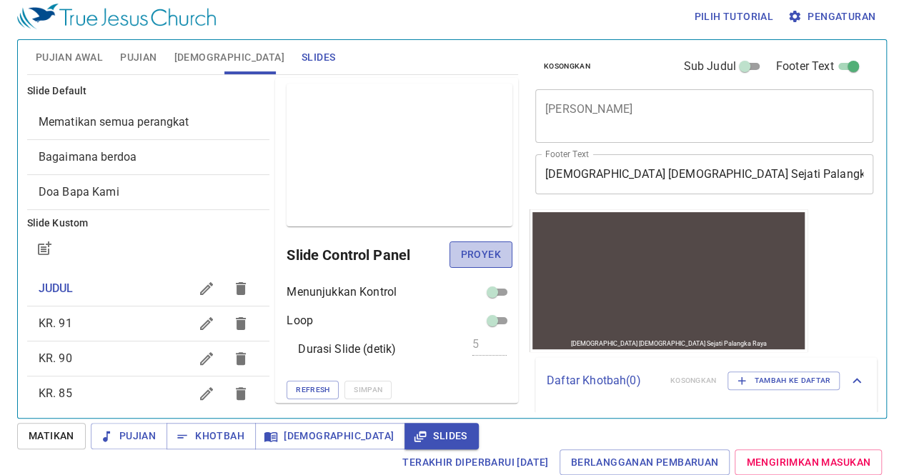
click at [461, 252] on span "Proyek" at bounding box center [481, 255] width 40 height 18
click at [133, 56] on span "Pujian" at bounding box center [138, 58] width 36 height 18
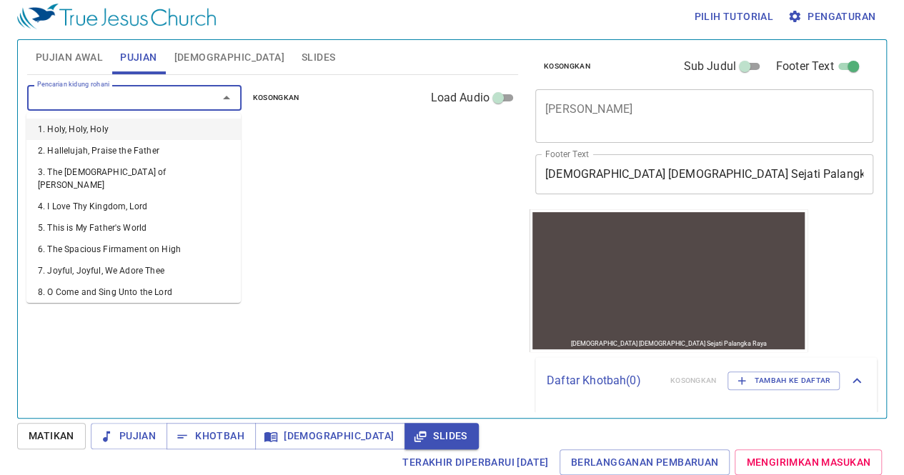
click at [120, 99] on input "Pencarian kidung rohani" at bounding box center [113, 97] width 164 height 16
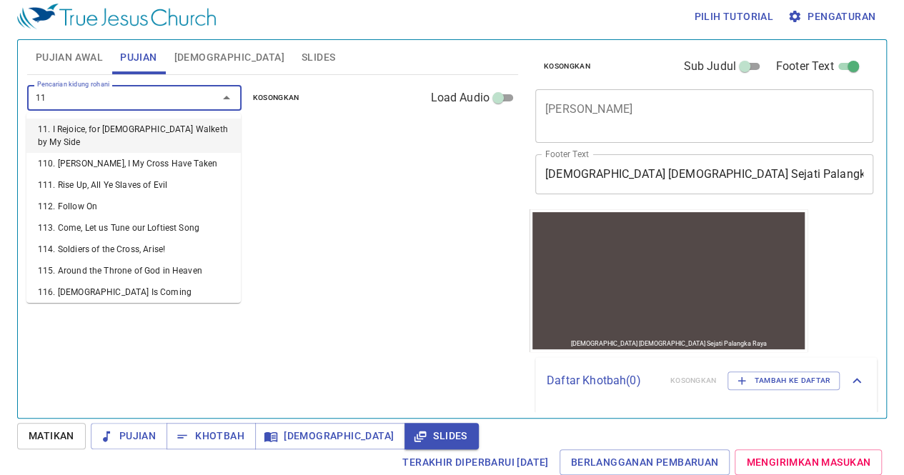
type input "118"
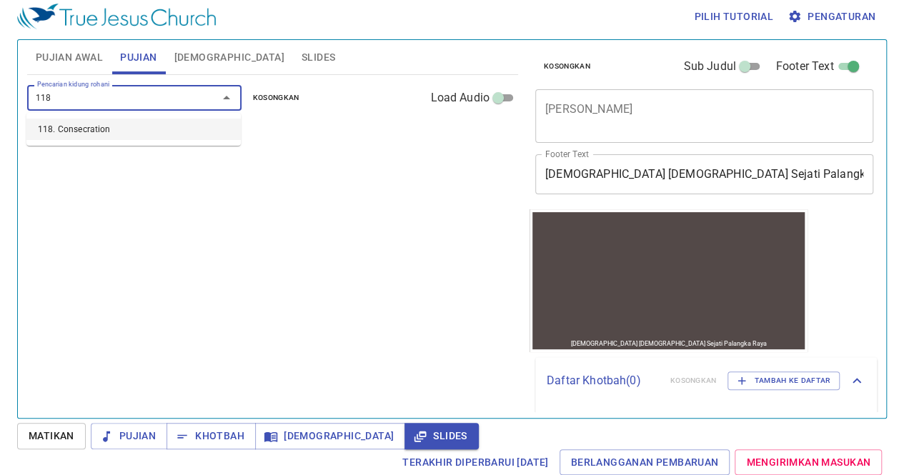
click at [79, 131] on li "118. Consecration" at bounding box center [133, 129] width 214 height 21
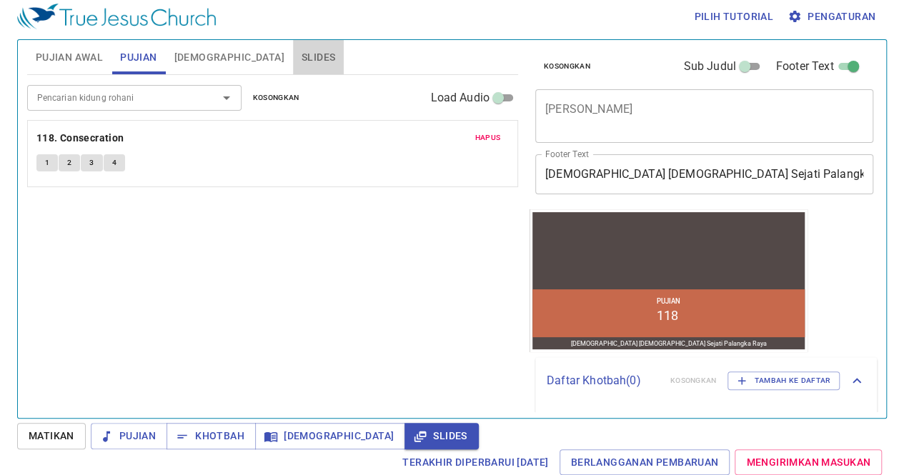
click at [293, 67] on button "Slides" at bounding box center [318, 57] width 51 height 34
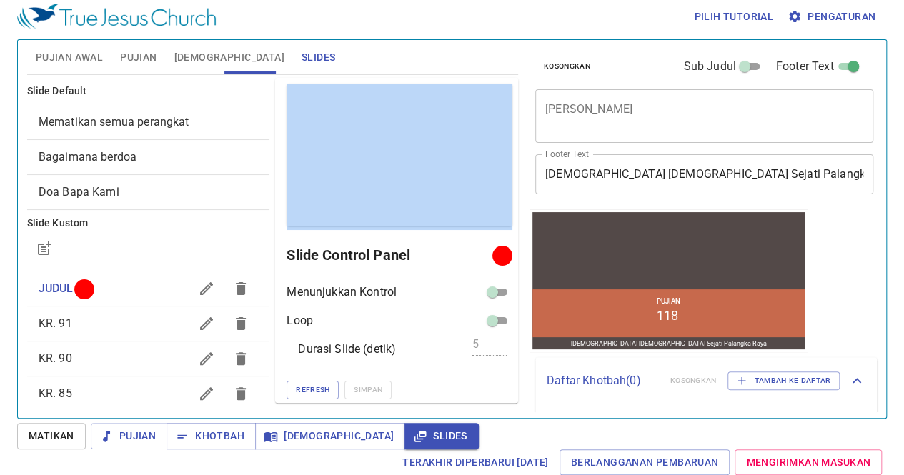
click at [227, 243] on div "Slide Default Mematikan semua perangkat Bagaimana berdoa Doa Bapa Kami Slide Ku…" at bounding box center [272, 240] width 497 height 331
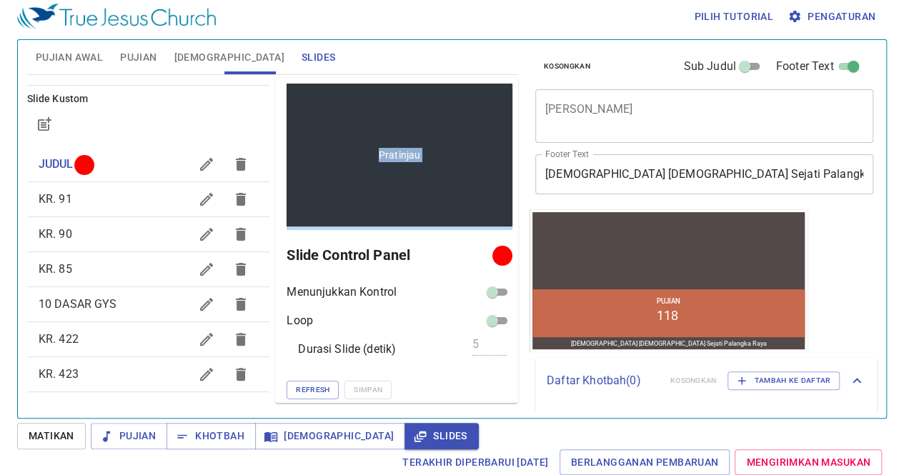
click at [293, 181] on div "Pratinjau" at bounding box center [400, 155] width 226 height 143
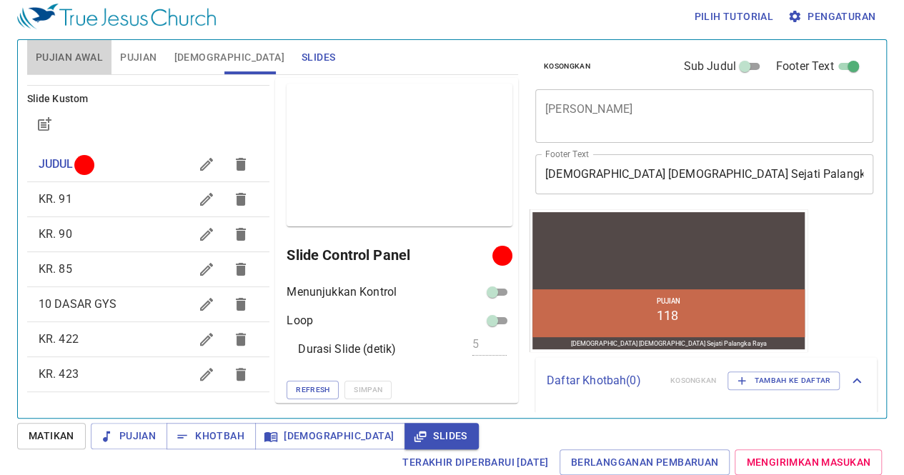
click at [63, 61] on span "Pujian Awal" at bounding box center [69, 58] width 67 height 18
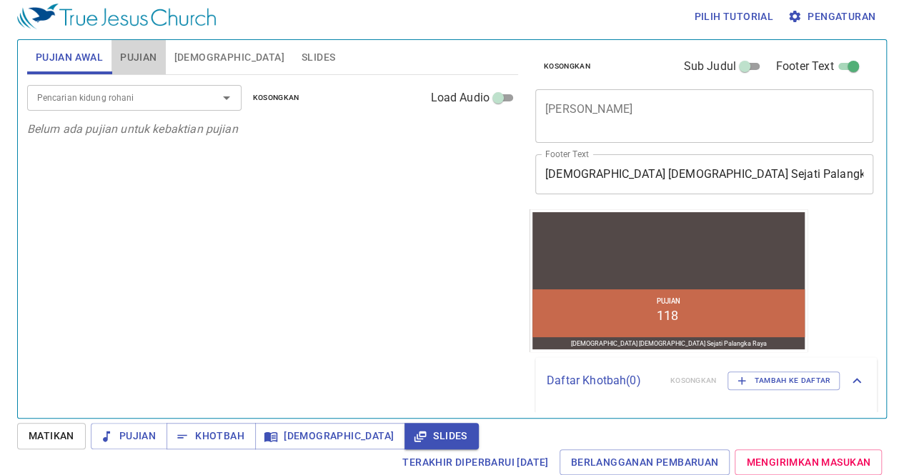
click at [140, 45] on button "Pujian" at bounding box center [138, 57] width 54 height 34
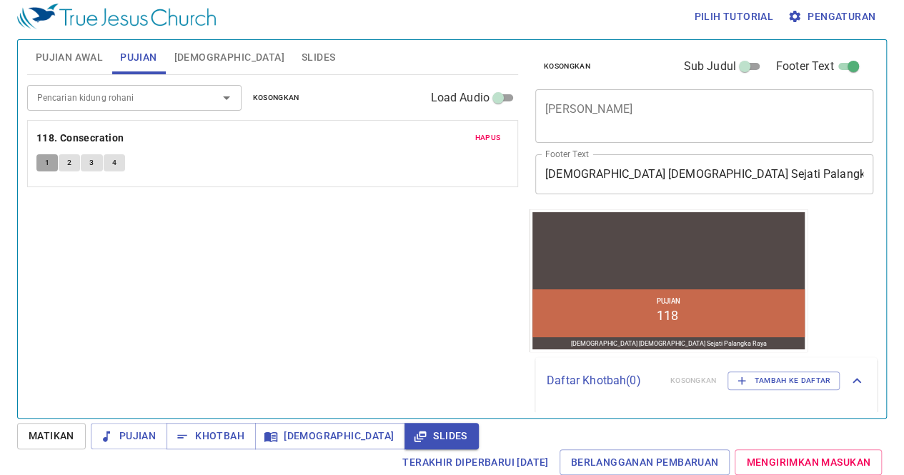
click at [54, 159] on button "1" at bounding box center [46, 162] width 21 height 17
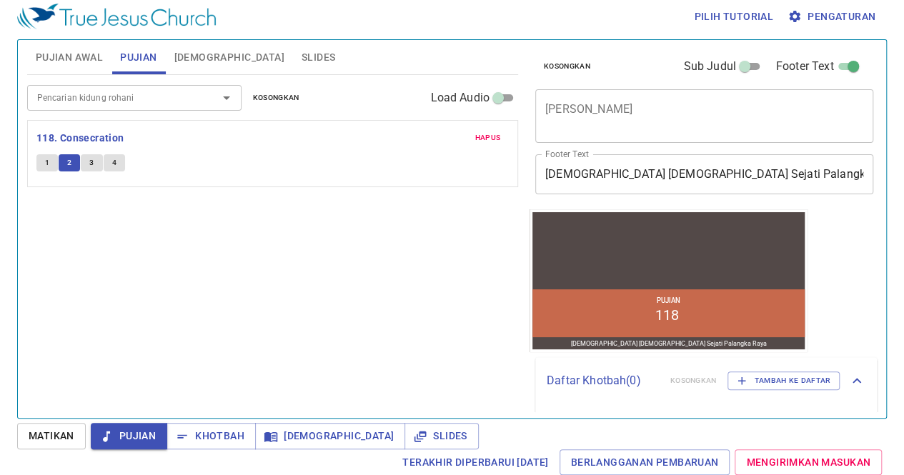
scroll to position [6, 0]
click at [302, 61] on span "Slides" at bounding box center [319, 58] width 34 height 18
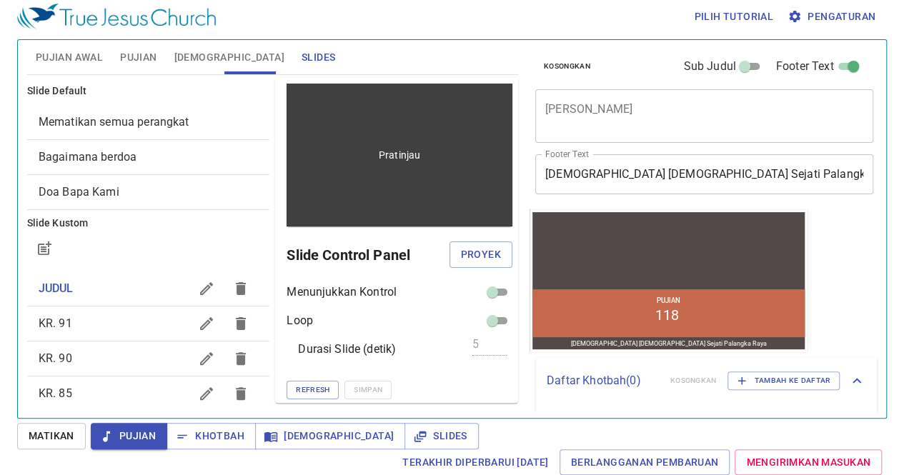
scroll to position [0, 0]
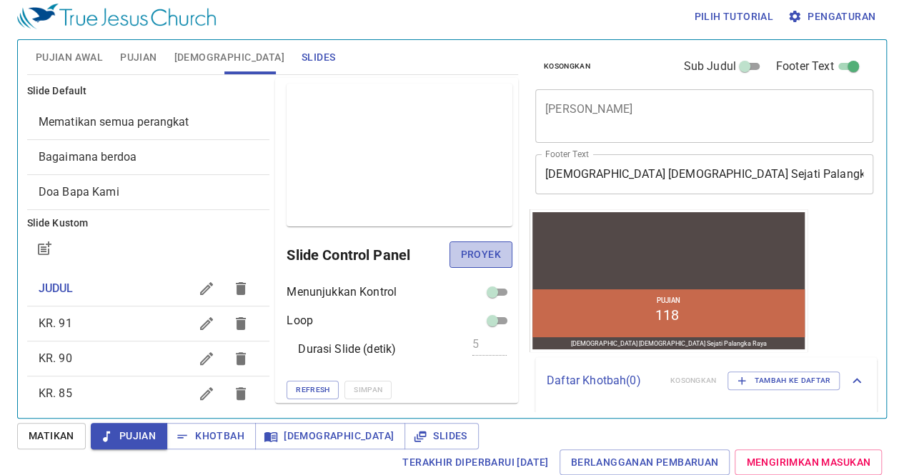
click at [472, 252] on span "Proyek" at bounding box center [481, 255] width 40 height 18
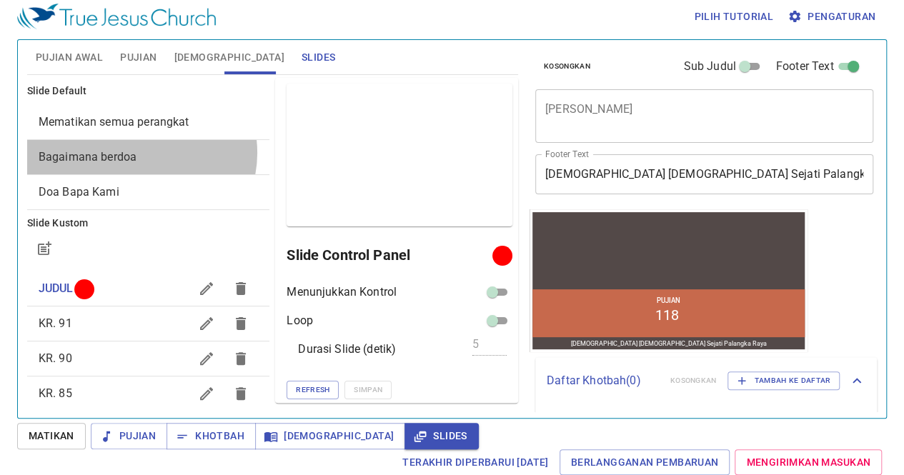
click at [140, 152] on span "Bagaimana berdoa" at bounding box center [149, 157] width 220 height 17
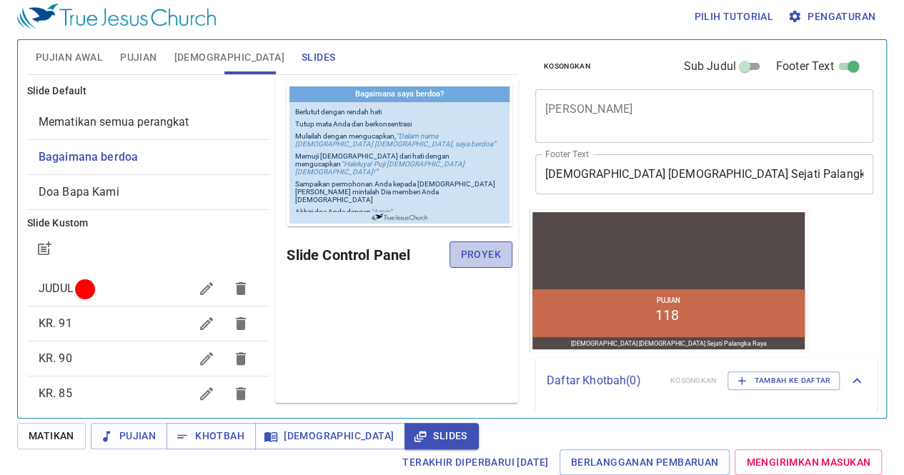
click at [475, 246] on span "Proyek" at bounding box center [481, 255] width 40 height 18
click at [385, 321] on div "Pratinjau Slide Control Panel" at bounding box center [396, 240] width 243 height 325
click at [369, 326] on div "Pratinjau Slide Control Panel" at bounding box center [396, 240] width 243 height 325
